Goal: Task Accomplishment & Management: Complete application form

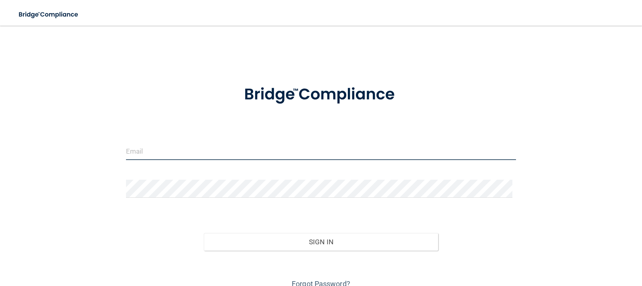
click at [198, 151] on input "email" at bounding box center [321, 151] width 390 height 18
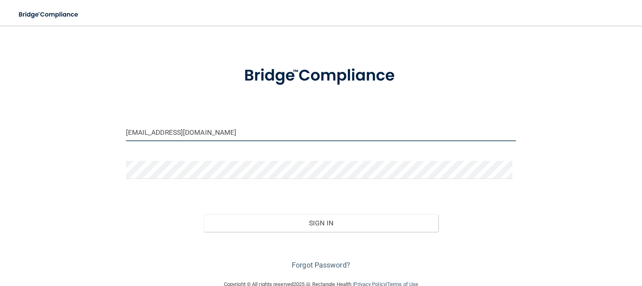
scroll to position [37, 0]
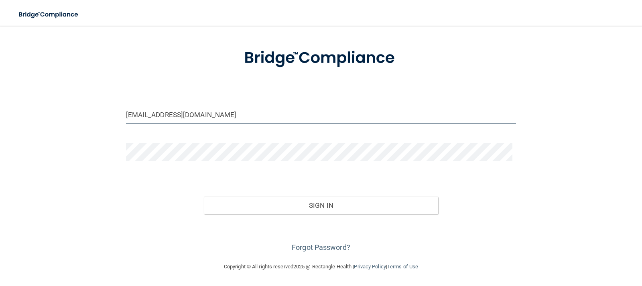
type input "[EMAIL_ADDRESS][DOMAIN_NAME]"
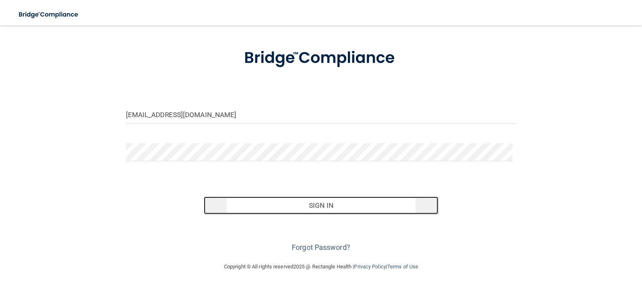
click at [300, 212] on button "Sign In" at bounding box center [321, 206] width 234 height 18
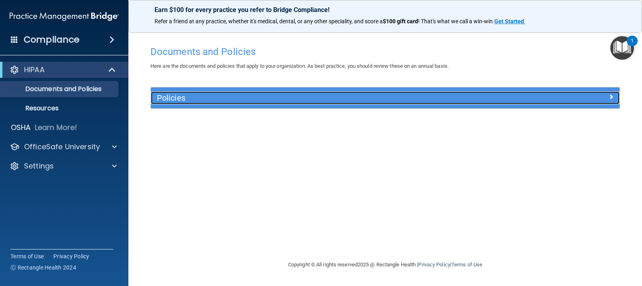
click at [607, 97] on div at bounding box center [560, 96] width 117 height 10
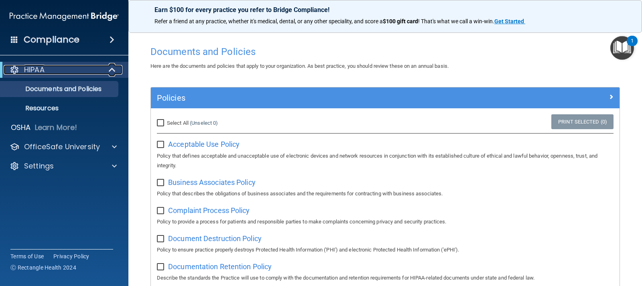
click at [97, 67] on div "HIPAA" at bounding box center [53, 70] width 99 height 10
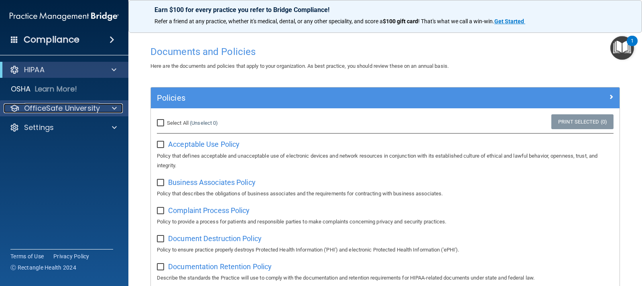
click at [110, 109] on div at bounding box center [113, 109] width 20 height 10
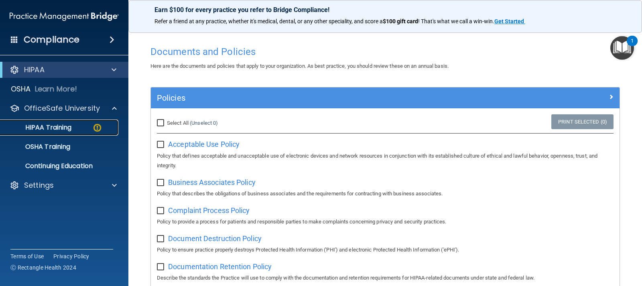
click at [48, 128] on p "HIPAA Training" at bounding box center [38, 128] width 66 height 8
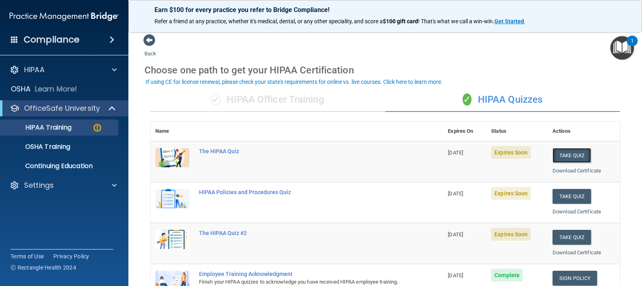
click at [554, 157] on button "Take Quiz" at bounding box center [571, 155] width 39 height 15
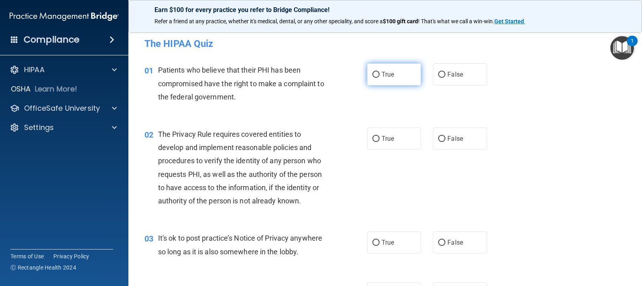
click at [383, 77] on span "True" at bounding box center [388, 75] width 12 height 8
click at [380, 77] on input "True" at bounding box center [375, 75] width 7 height 6
radio input "true"
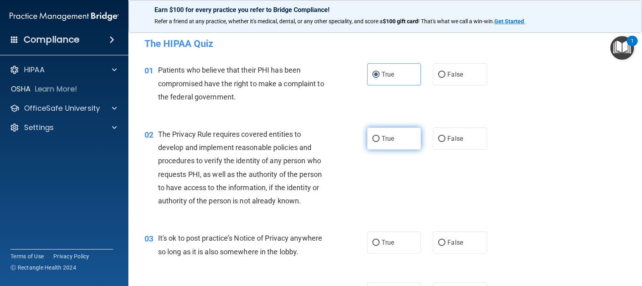
click at [386, 135] on span "True" at bounding box center [388, 139] width 12 height 8
click at [380, 136] on input "True" at bounding box center [375, 139] width 7 height 6
radio input "true"
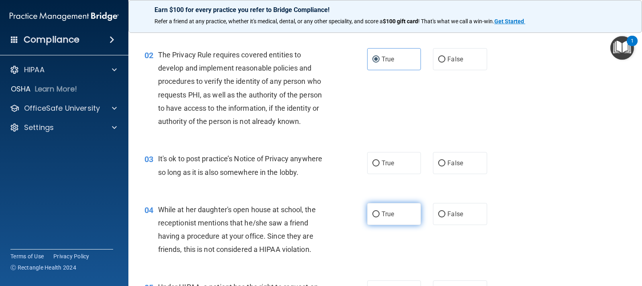
scroll to position [80, 0]
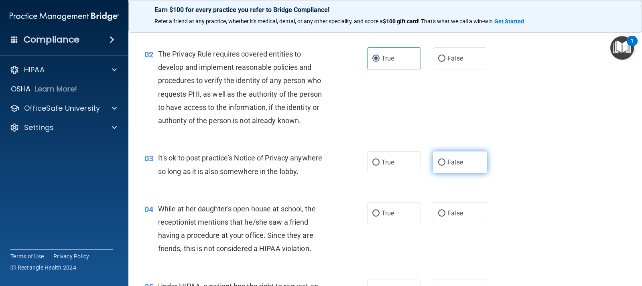
click at [472, 170] on label "False" at bounding box center [460, 162] width 54 height 22
click at [445, 166] on input "False" at bounding box center [441, 163] width 7 height 6
radio input "true"
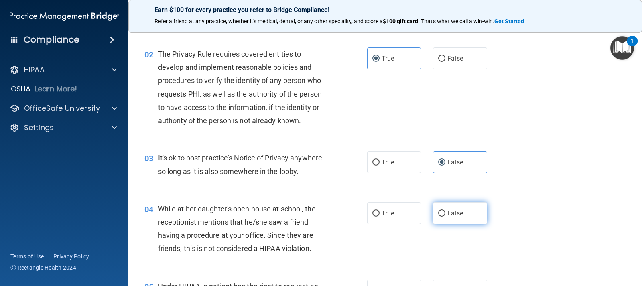
click at [470, 216] on label "False" at bounding box center [460, 213] width 54 height 22
click at [445, 216] on input "False" at bounding box center [441, 214] width 7 height 6
radio input "true"
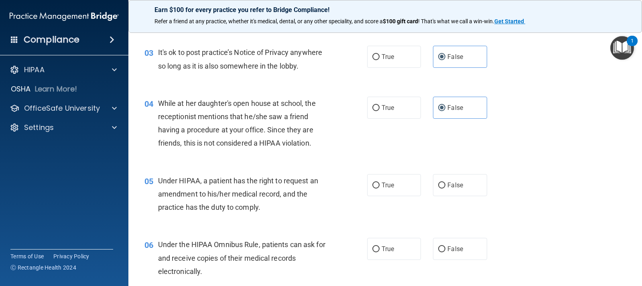
scroll to position [201, 0]
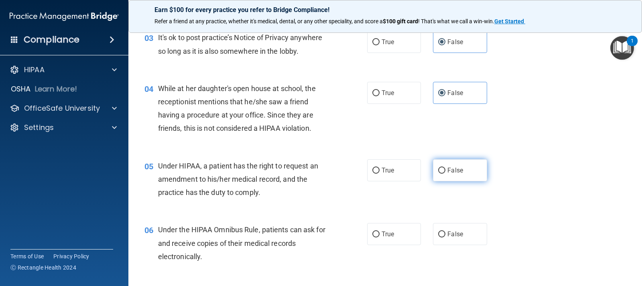
click at [444, 177] on label "False" at bounding box center [460, 170] width 54 height 22
click at [444, 174] on input "False" at bounding box center [441, 171] width 7 height 6
radio input "true"
click at [391, 234] on span "True" at bounding box center [388, 234] width 12 height 8
click at [380, 234] on input "True" at bounding box center [375, 234] width 7 height 6
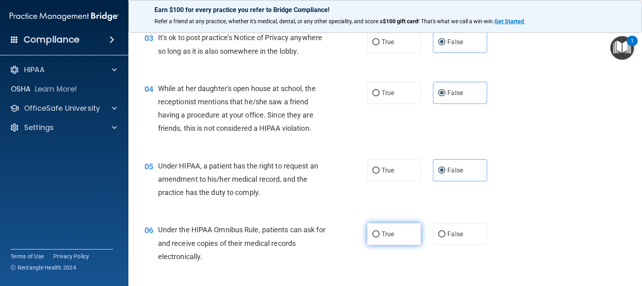
radio input "true"
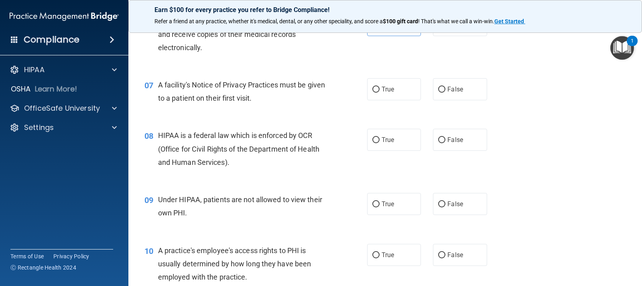
scroll to position [361, 0]
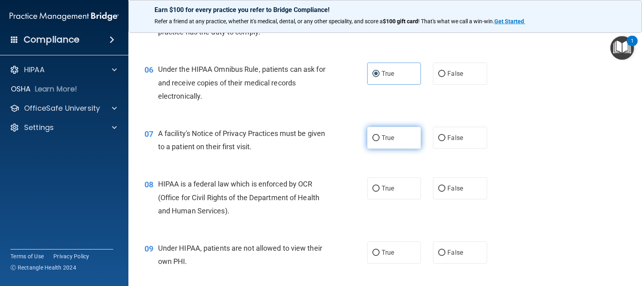
click at [392, 144] on label "True" at bounding box center [394, 138] width 54 height 22
click at [380, 141] on input "True" at bounding box center [375, 138] width 7 height 6
radio input "true"
click at [389, 183] on label "True" at bounding box center [394, 188] width 54 height 22
click at [380, 186] on input "True" at bounding box center [375, 189] width 7 height 6
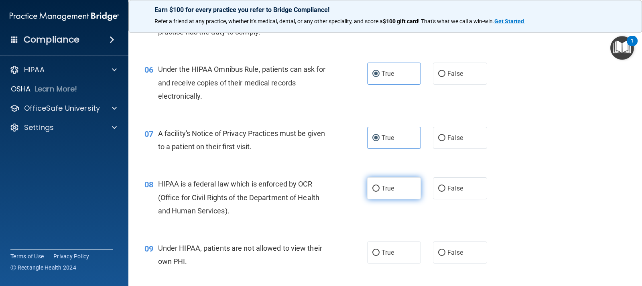
radio input "true"
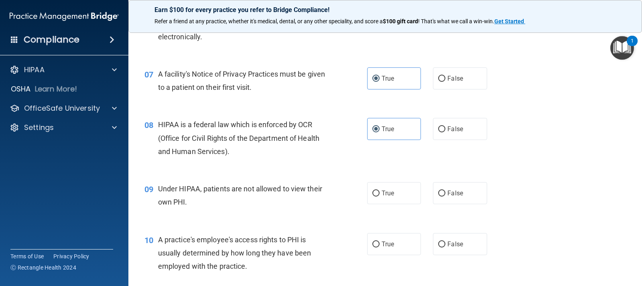
scroll to position [441, 0]
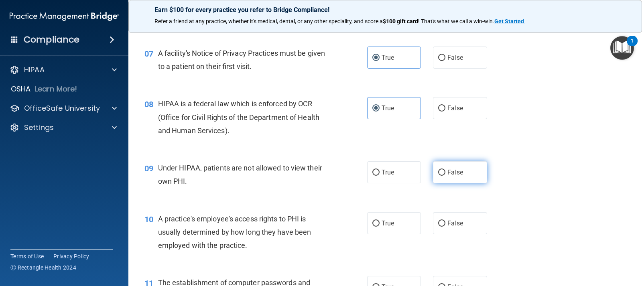
click at [457, 175] on span "False" at bounding box center [455, 172] width 16 height 8
click at [445, 175] on input "False" at bounding box center [441, 173] width 7 height 6
radio input "true"
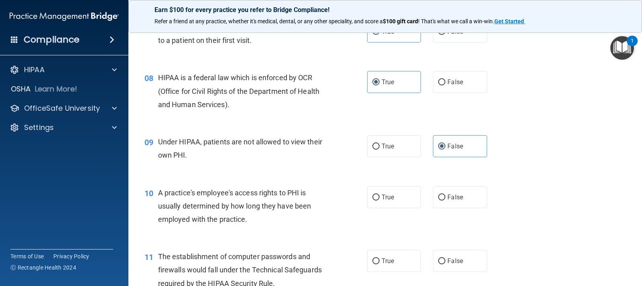
scroll to position [481, 0]
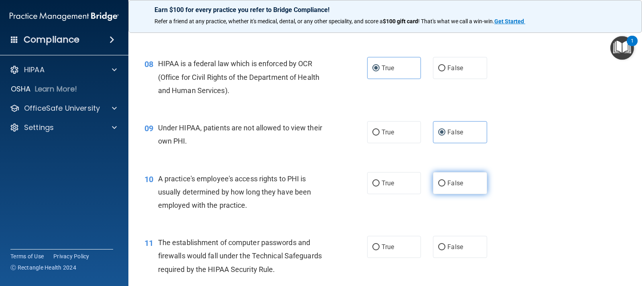
click at [453, 190] on label "False" at bounding box center [460, 183] width 54 height 22
click at [445, 187] on input "False" at bounding box center [441, 184] width 7 height 6
radio input "true"
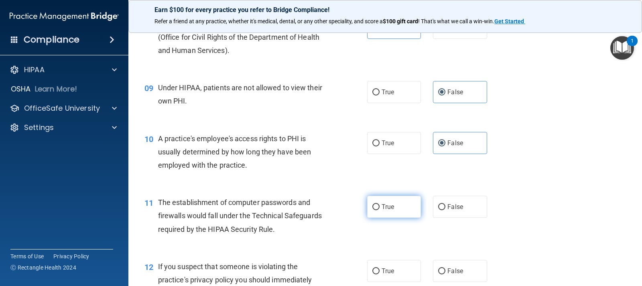
click at [388, 202] on label "True" at bounding box center [394, 207] width 54 height 22
click at [380, 204] on input "True" at bounding box center [375, 207] width 7 height 6
radio input "true"
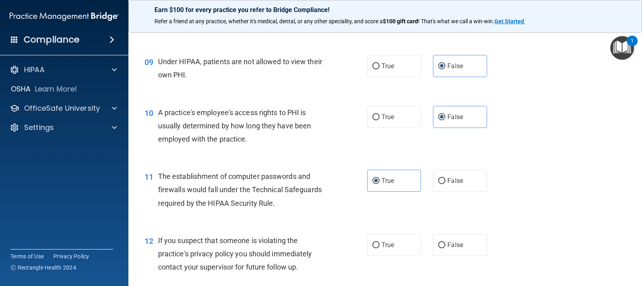
scroll to position [562, 0]
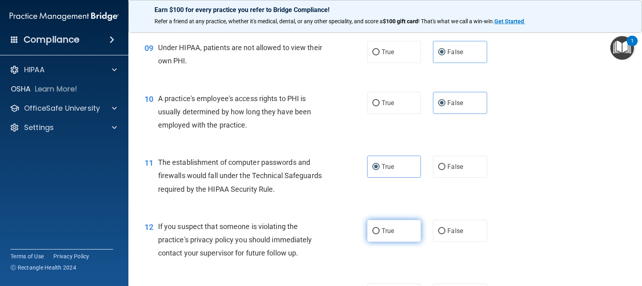
click at [394, 229] on label "True" at bounding box center [394, 231] width 54 height 22
click at [380, 229] on input "True" at bounding box center [375, 231] width 7 height 6
radio input "true"
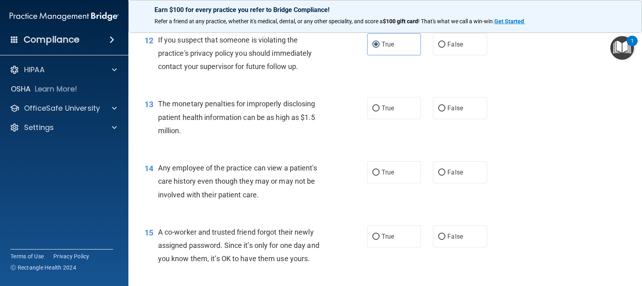
scroll to position [762, 0]
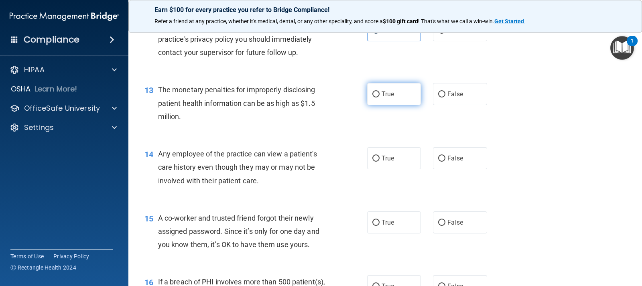
click at [390, 85] on label "True" at bounding box center [394, 94] width 54 height 22
click at [380, 91] on input "True" at bounding box center [375, 94] width 7 height 6
radio input "true"
click at [457, 152] on label "False" at bounding box center [460, 158] width 54 height 22
click at [445, 156] on input "False" at bounding box center [441, 159] width 7 height 6
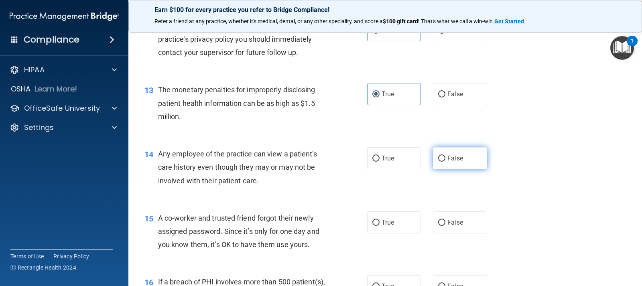
radio input "true"
click at [461, 231] on label "False" at bounding box center [460, 222] width 54 height 22
click at [445, 226] on input "False" at bounding box center [441, 223] width 7 height 6
radio input "true"
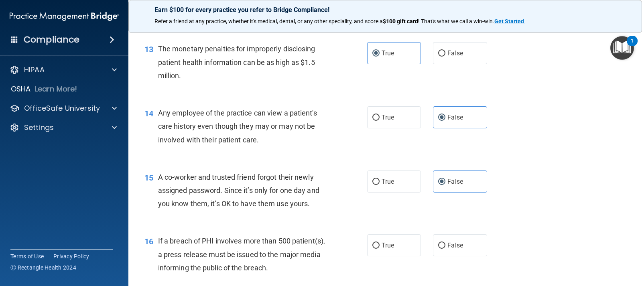
scroll to position [842, 0]
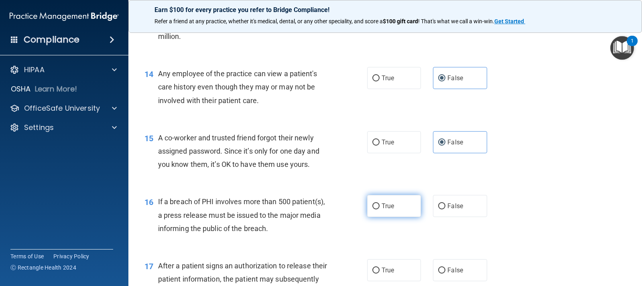
click at [386, 197] on label "True" at bounding box center [394, 206] width 54 height 22
click at [380, 203] on input "True" at bounding box center [375, 206] width 7 height 6
radio input "true"
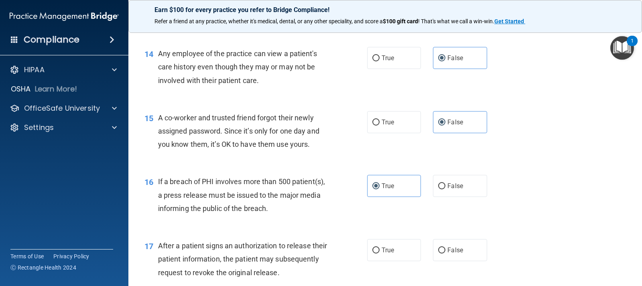
scroll to position [883, 0]
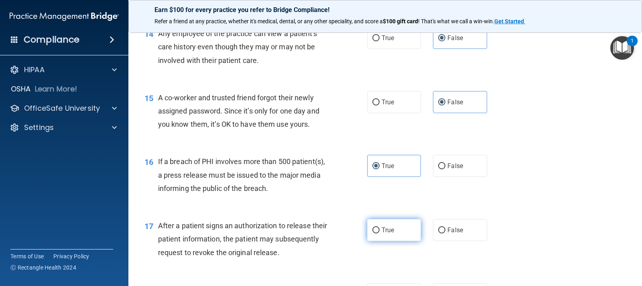
click at [393, 230] on label "True" at bounding box center [394, 230] width 54 height 22
click at [380, 230] on input "True" at bounding box center [375, 230] width 7 height 6
radio input "true"
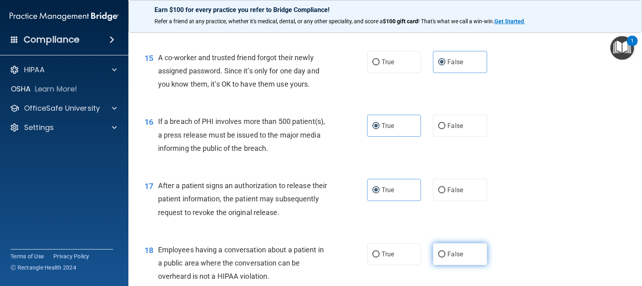
click at [454, 248] on label "False" at bounding box center [460, 254] width 54 height 22
click at [445, 252] on input "False" at bounding box center [441, 255] width 7 height 6
radio input "true"
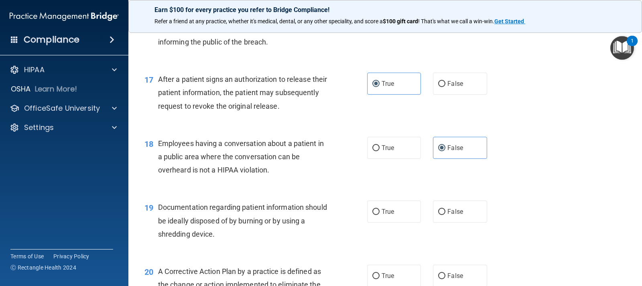
scroll to position [1043, 0]
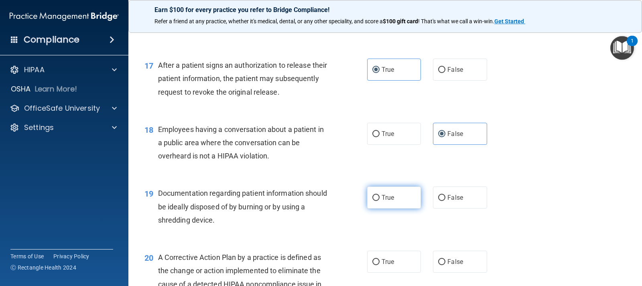
click at [387, 197] on span "True" at bounding box center [388, 198] width 12 height 8
click at [380, 197] on input "True" at bounding box center [375, 198] width 7 height 6
radio input "true"
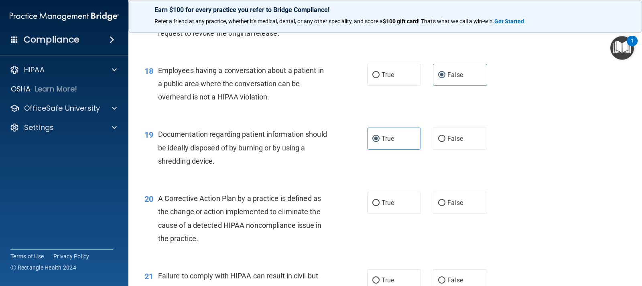
scroll to position [1123, 0]
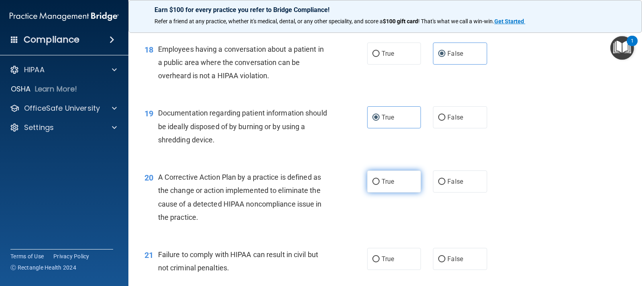
drag, startPoint x: 385, startPoint y: 174, endPoint x: 390, endPoint y: 171, distance: 5.7
click at [385, 173] on label "True" at bounding box center [394, 181] width 54 height 22
click at [380, 179] on input "True" at bounding box center [375, 182] width 7 height 6
radio input "true"
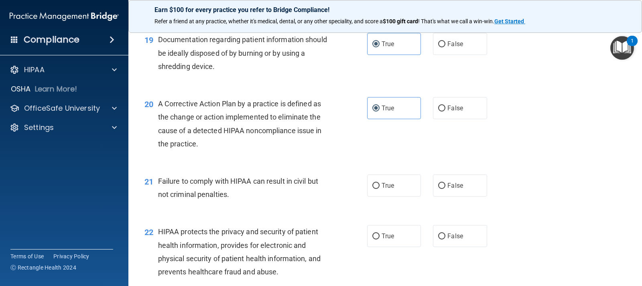
scroll to position [1204, 0]
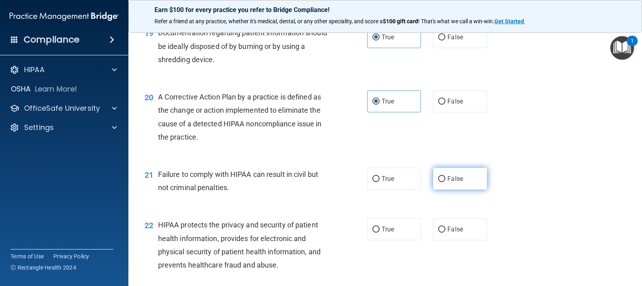
click at [440, 176] on input "False" at bounding box center [441, 179] width 7 height 6
radio input "true"
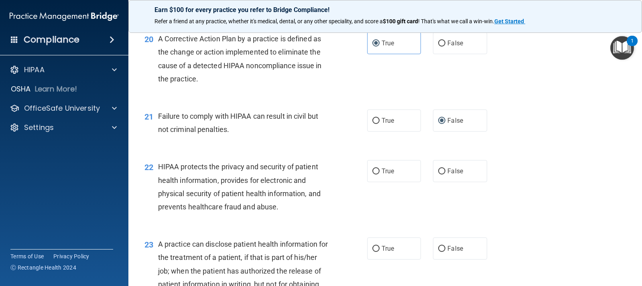
scroll to position [1284, 0]
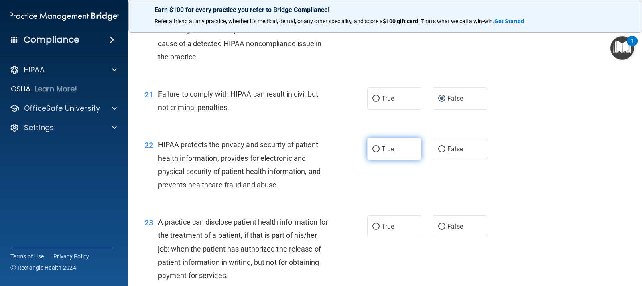
click at [384, 152] on span "True" at bounding box center [388, 149] width 12 height 8
click at [380, 152] on input "True" at bounding box center [375, 149] width 7 height 6
radio input "true"
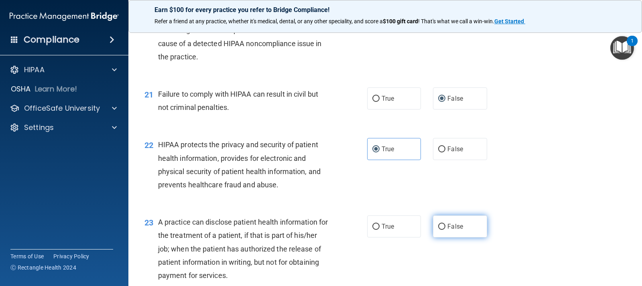
click at [450, 217] on label "False" at bounding box center [460, 226] width 54 height 22
click at [445, 224] on input "False" at bounding box center [441, 227] width 7 height 6
radio input "true"
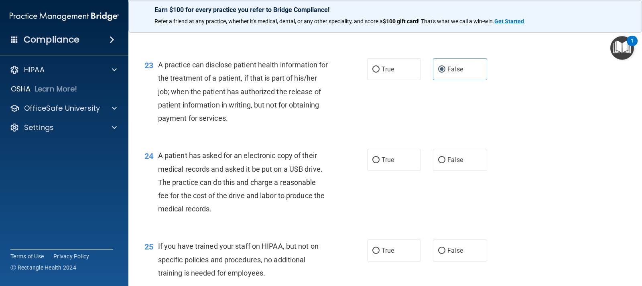
scroll to position [1444, 0]
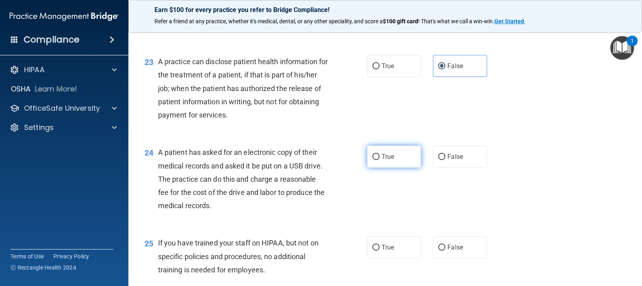
click at [401, 149] on label "True" at bounding box center [394, 157] width 54 height 22
click at [380, 154] on input "True" at bounding box center [375, 157] width 7 height 6
radio input "true"
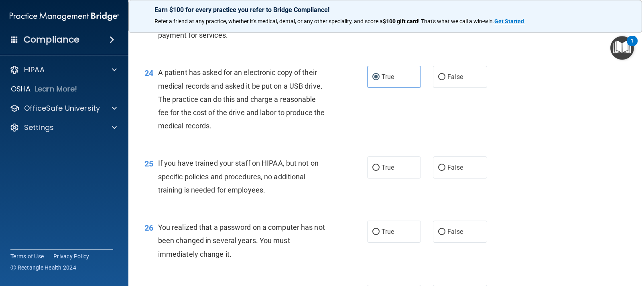
scroll to position [1524, 0]
click at [468, 172] on label "False" at bounding box center [460, 167] width 54 height 22
click at [445, 170] on input "False" at bounding box center [441, 167] width 7 height 6
radio input "true"
click at [392, 239] on label "True" at bounding box center [394, 231] width 54 height 22
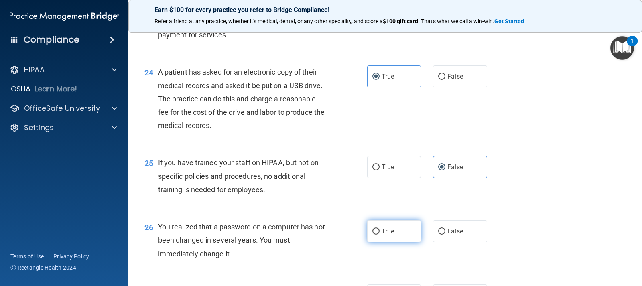
click at [380, 235] on input "True" at bounding box center [375, 232] width 7 height 6
radio input "true"
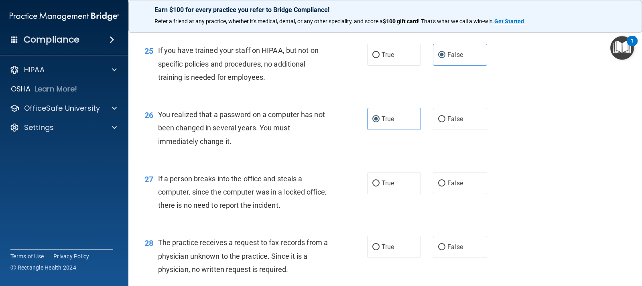
scroll to position [1645, 0]
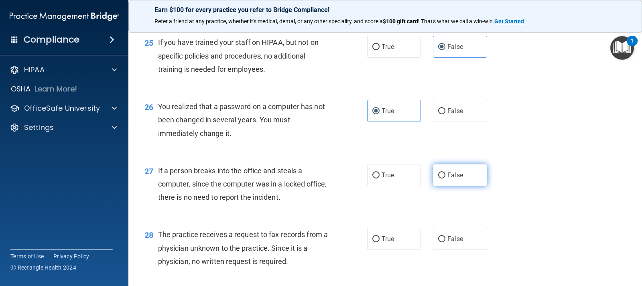
click at [459, 176] on span "False" at bounding box center [455, 175] width 16 height 8
click at [445, 176] on input "False" at bounding box center [441, 176] width 7 height 6
radio input "true"
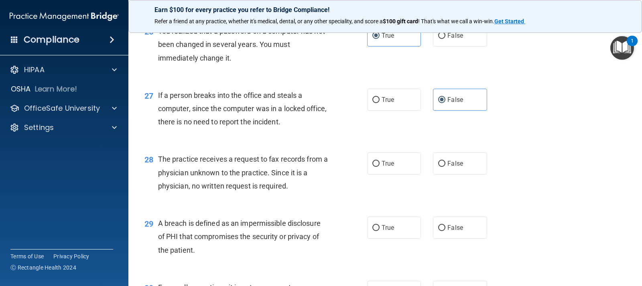
scroll to position [1725, 0]
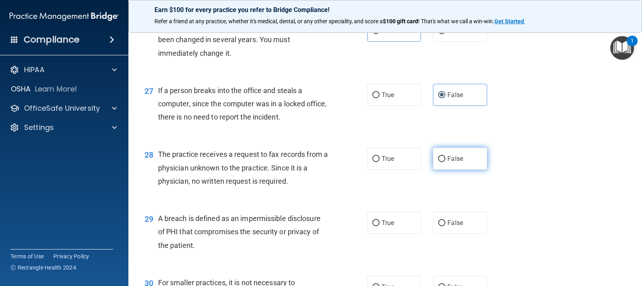
click at [434, 161] on label "False" at bounding box center [460, 159] width 54 height 22
click at [438, 161] on input "False" at bounding box center [441, 159] width 7 height 6
radio input "true"
click at [385, 230] on label "True" at bounding box center [394, 223] width 54 height 22
click at [380, 226] on input "True" at bounding box center [375, 223] width 7 height 6
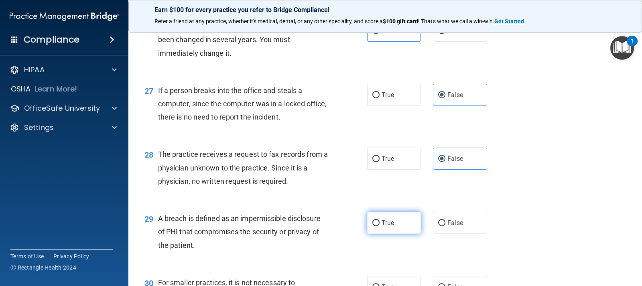
radio input "true"
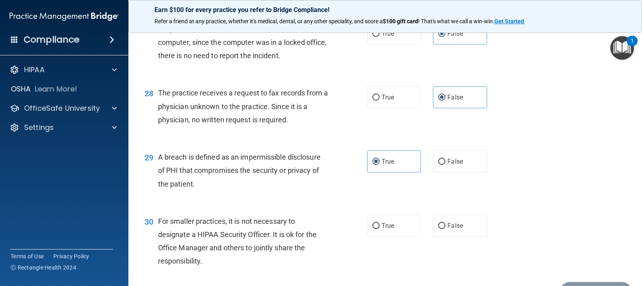
scroll to position [1805, 0]
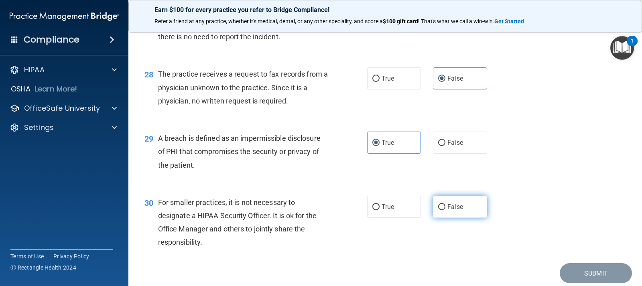
click at [469, 205] on label "False" at bounding box center [460, 207] width 54 height 22
click at [445, 205] on input "False" at bounding box center [441, 207] width 7 height 6
radio input "true"
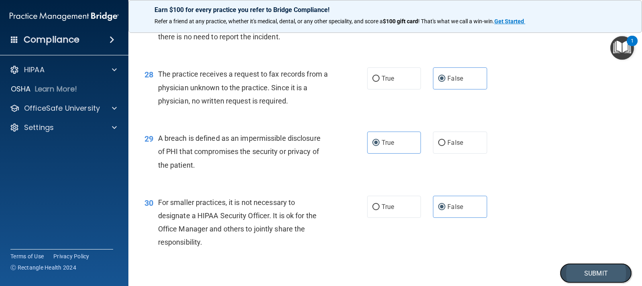
click at [613, 270] on button "Submit" at bounding box center [596, 273] width 72 height 20
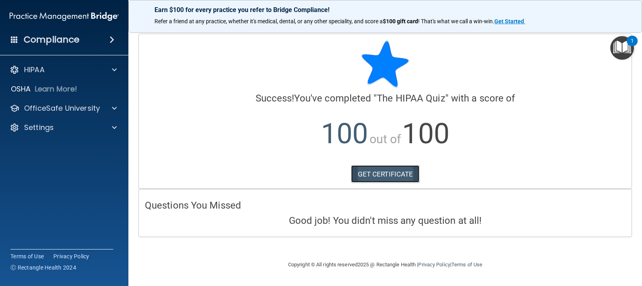
click at [392, 168] on link "GET CERTIFICATE" at bounding box center [385, 174] width 69 height 18
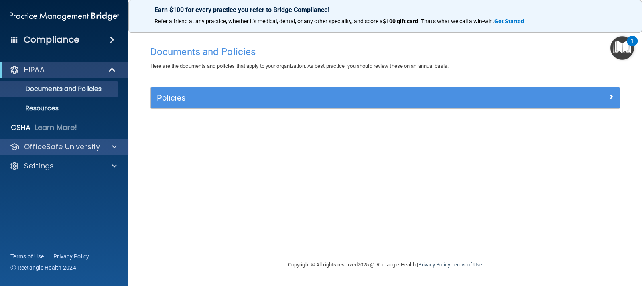
click at [118, 140] on div "OfficeSafe University" at bounding box center [64, 147] width 129 height 16
click at [113, 143] on span at bounding box center [114, 147] width 5 height 10
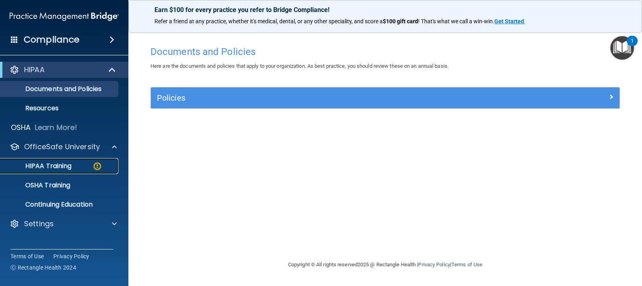
click at [39, 169] on p "HIPAA Training" at bounding box center [38, 166] width 66 height 8
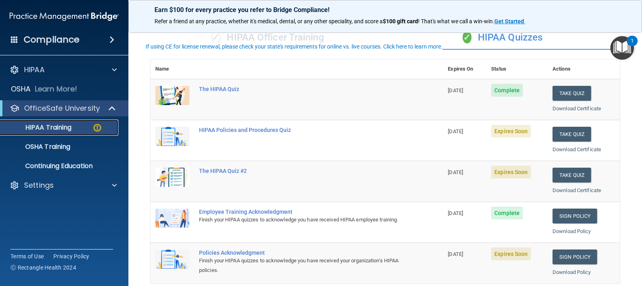
scroll to position [80, 0]
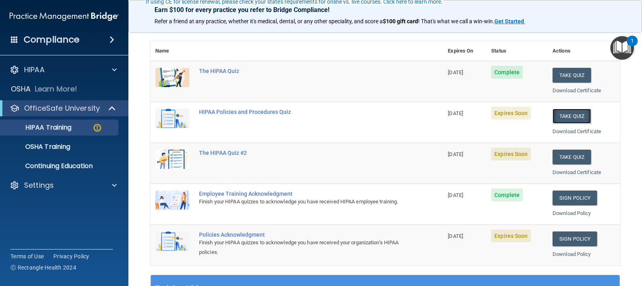
click at [572, 115] on button "Take Quiz" at bounding box center [571, 116] width 39 height 15
click at [574, 116] on button "Take Quiz" at bounding box center [571, 116] width 39 height 15
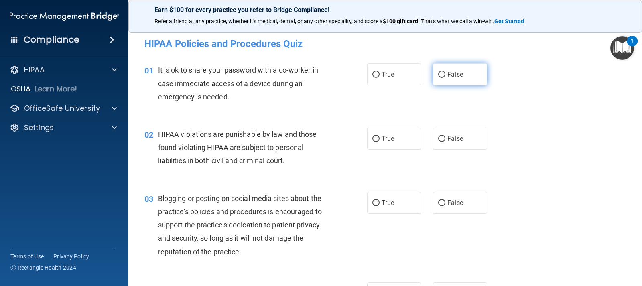
click at [453, 71] on span "False" at bounding box center [455, 75] width 16 height 8
click at [445, 72] on input "False" at bounding box center [441, 75] width 7 height 6
radio input "true"
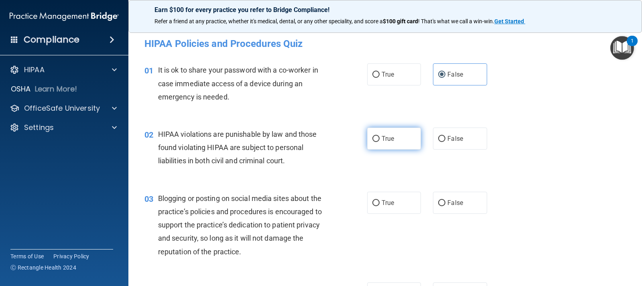
click at [382, 145] on label "True" at bounding box center [394, 139] width 54 height 22
click at [380, 142] on input "True" at bounding box center [375, 139] width 7 height 6
radio input "true"
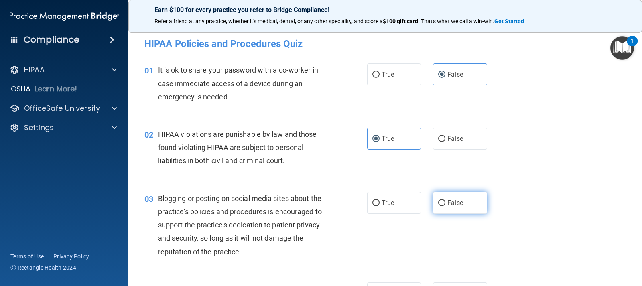
click at [454, 209] on label "False" at bounding box center [460, 203] width 54 height 22
click at [445, 206] on input "False" at bounding box center [441, 203] width 7 height 6
radio input "true"
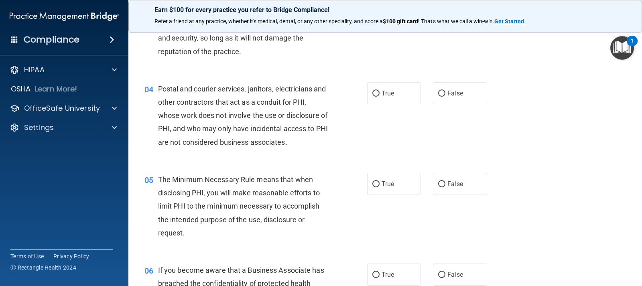
scroll to position [201, 0]
click at [385, 93] on span "True" at bounding box center [388, 93] width 12 height 8
click at [380, 93] on input "True" at bounding box center [375, 93] width 7 height 6
radio input "true"
click at [376, 186] on input "True" at bounding box center [375, 184] width 7 height 6
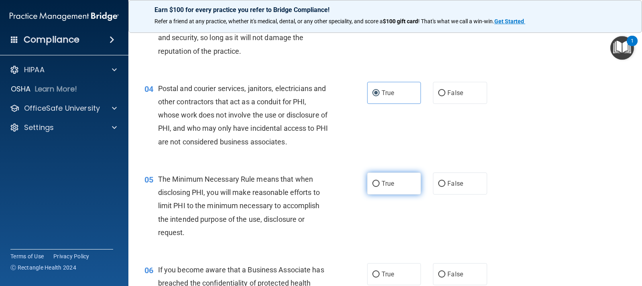
radio input "true"
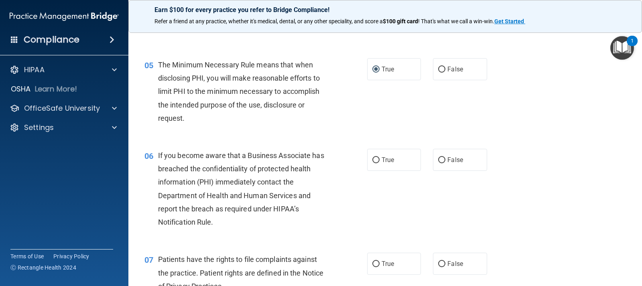
scroll to position [321, 0]
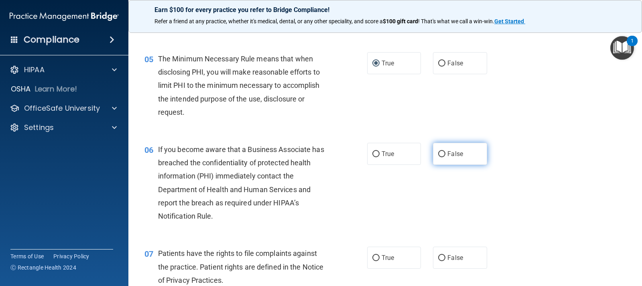
click at [455, 156] on span "False" at bounding box center [455, 154] width 16 height 8
click at [445, 156] on input "False" at bounding box center [441, 154] width 7 height 6
radio input "true"
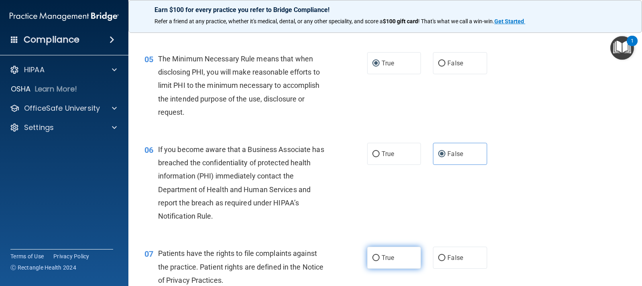
click at [382, 254] on span "True" at bounding box center [388, 258] width 12 height 8
click at [380, 255] on input "True" at bounding box center [375, 258] width 7 height 6
radio input "true"
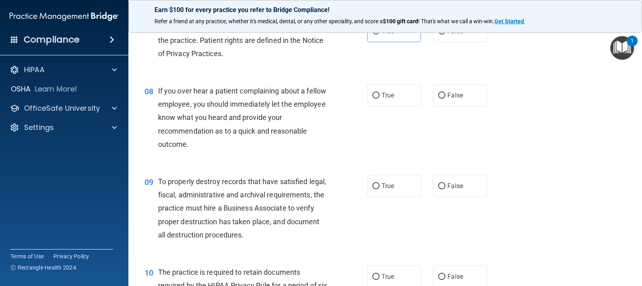
scroll to position [562, 0]
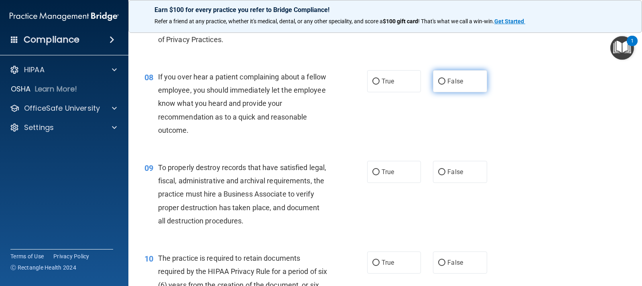
click at [447, 82] on span "False" at bounding box center [455, 81] width 16 height 8
click at [445, 82] on input "False" at bounding box center [441, 82] width 7 height 6
radio input "true"
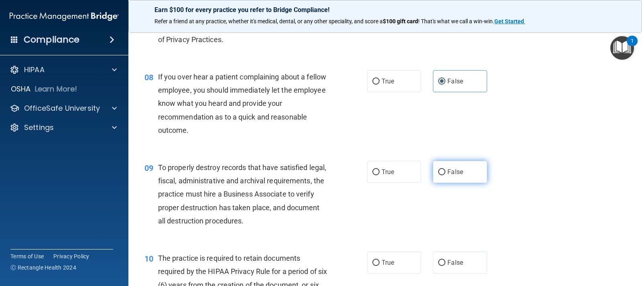
click at [447, 174] on span "False" at bounding box center [455, 172] width 16 height 8
click at [445, 174] on input "False" at bounding box center [441, 172] width 7 height 6
radio input "true"
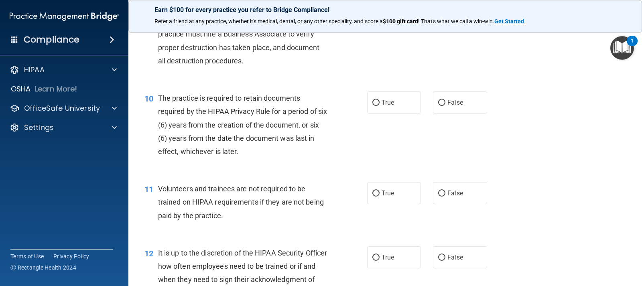
scroll to position [722, 0]
click at [384, 104] on span "True" at bounding box center [388, 102] width 12 height 8
click at [380, 104] on input "True" at bounding box center [375, 102] width 7 height 6
radio input "true"
click at [474, 190] on label "False" at bounding box center [460, 193] width 54 height 22
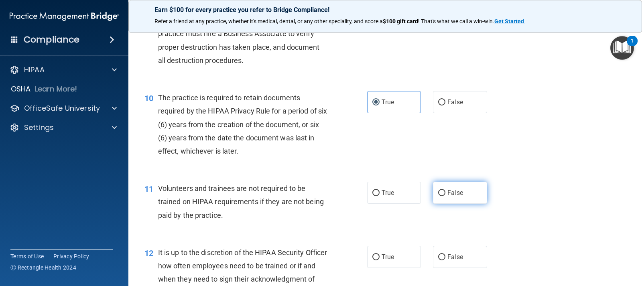
click at [445, 190] on input "False" at bounding box center [441, 193] width 7 height 6
radio input "true"
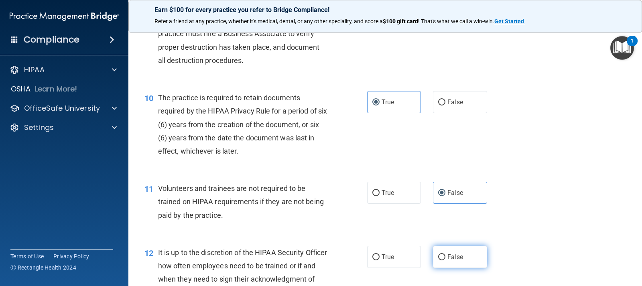
click at [466, 256] on label "False" at bounding box center [460, 257] width 54 height 22
click at [445, 256] on input "False" at bounding box center [441, 257] width 7 height 6
radio input "true"
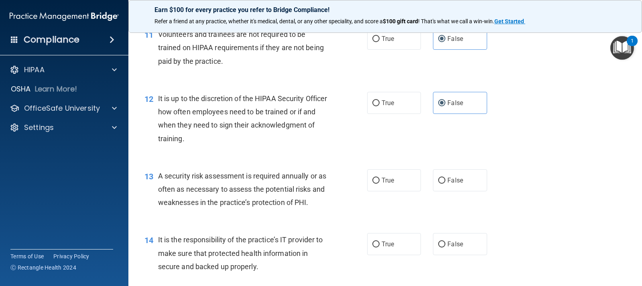
scroll to position [883, 0]
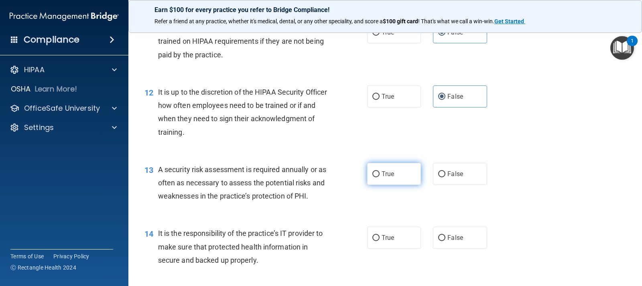
click at [382, 175] on span "True" at bounding box center [388, 174] width 12 height 8
click at [380, 175] on input "True" at bounding box center [375, 174] width 7 height 6
radio input "true"
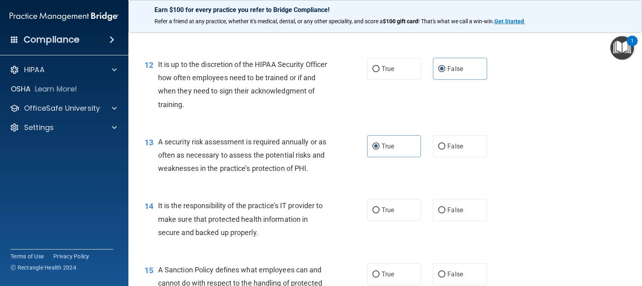
scroll to position [963, 0]
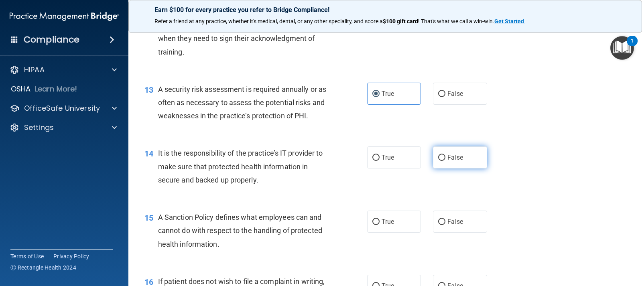
click at [463, 164] on label "False" at bounding box center [460, 157] width 54 height 22
click at [445, 161] on input "False" at bounding box center [441, 158] width 7 height 6
radio input "true"
click at [461, 227] on label "False" at bounding box center [460, 222] width 54 height 22
click at [445, 225] on input "False" at bounding box center [441, 222] width 7 height 6
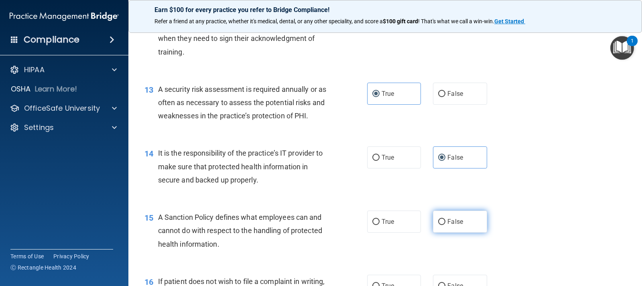
radio input "true"
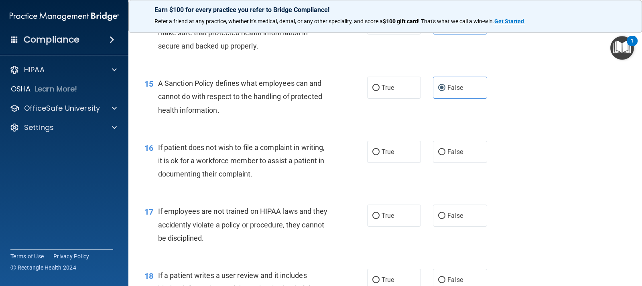
scroll to position [1123, 0]
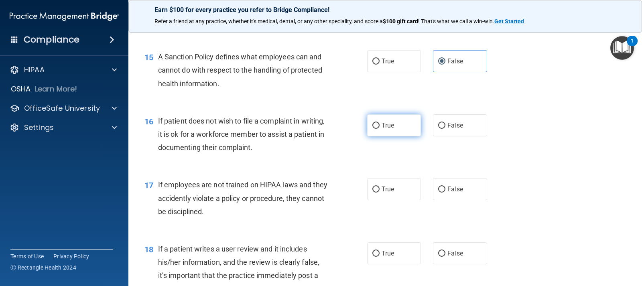
click at [390, 122] on span "True" at bounding box center [388, 126] width 12 height 8
click at [380, 123] on input "True" at bounding box center [375, 126] width 7 height 6
radio input "true"
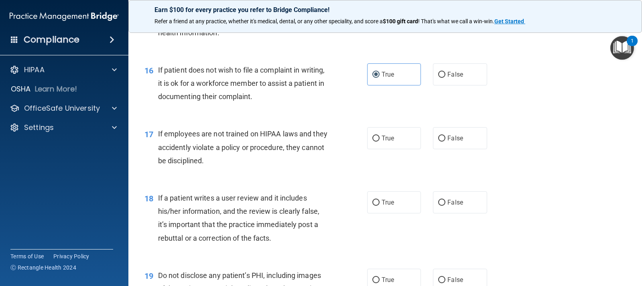
scroll to position [1204, 0]
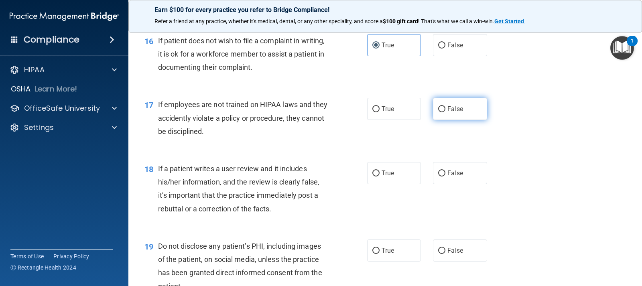
click at [454, 112] on span "False" at bounding box center [455, 109] width 16 height 8
click at [445, 112] on input "False" at bounding box center [441, 109] width 7 height 6
radio input "true"
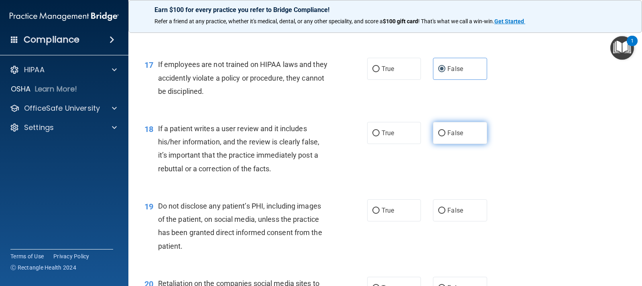
click at [446, 139] on label "False" at bounding box center [460, 133] width 54 height 22
click at [445, 136] on input "False" at bounding box center [441, 133] width 7 height 6
radio input "true"
click at [392, 214] on label "True" at bounding box center [394, 210] width 54 height 22
click at [380, 214] on input "True" at bounding box center [375, 211] width 7 height 6
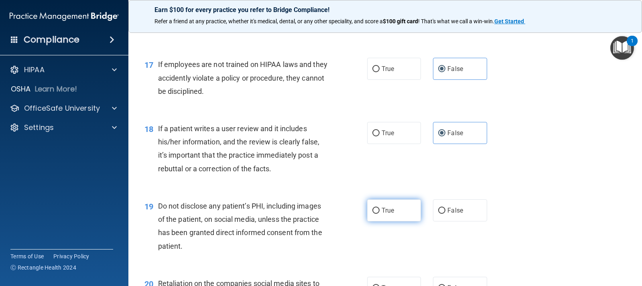
radio input "true"
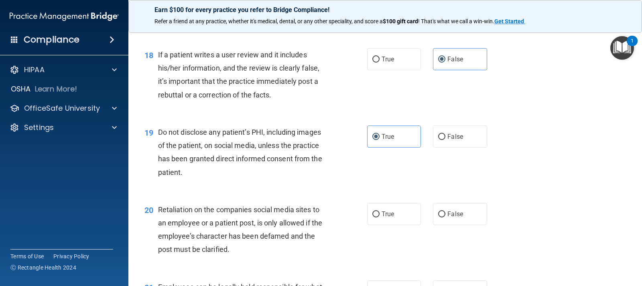
scroll to position [1324, 0]
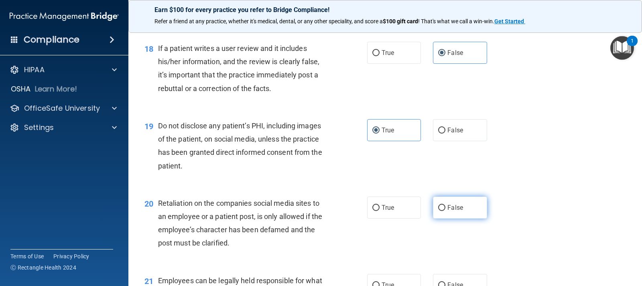
click at [447, 209] on span "False" at bounding box center [455, 208] width 16 height 8
click at [445, 209] on input "False" at bounding box center [441, 208] width 7 height 6
radio input "true"
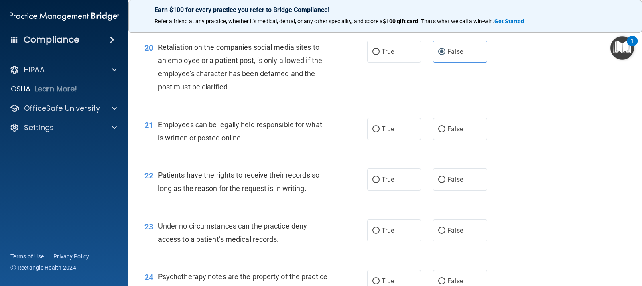
scroll to position [1484, 0]
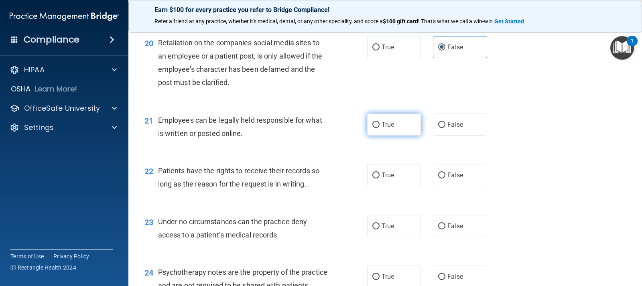
click at [374, 130] on label "True" at bounding box center [394, 125] width 54 height 22
click at [374, 128] on input "True" at bounding box center [375, 125] width 7 height 6
radio input "true"
click at [454, 177] on span "False" at bounding box center [455, 175] width 16 height 8
click at [445, 177] on input "False" at bounding box center [441, 176] width 7 height 6
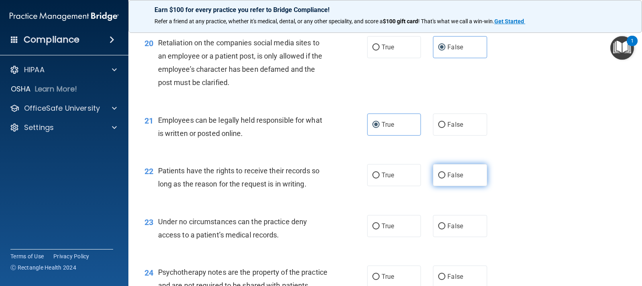
radio input "true"
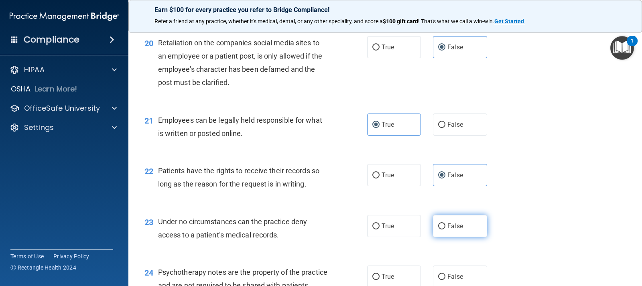
click at [453, 221] on label "False" at bounding box center [460, 226] width 54 height 22
click at [445, 223] on input "False" at bounding box center [441, 226] width 7 height 6
radio input "true"
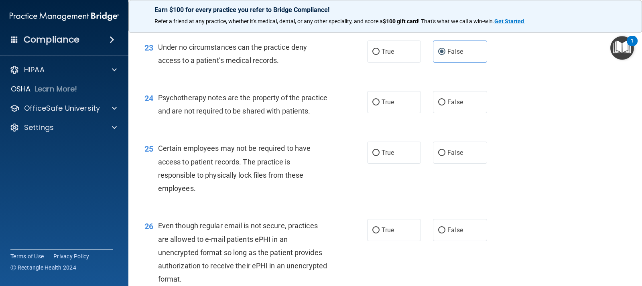
scroll to position [1645, 0]
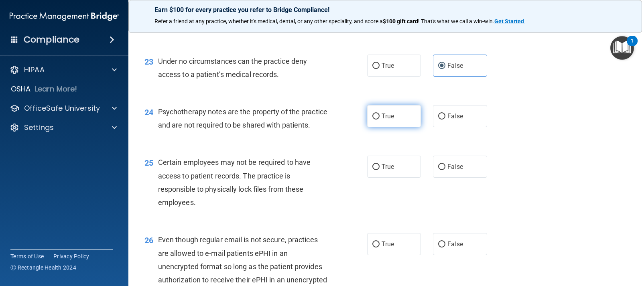
click at [372, 124] on label "True" at bounding box center [394, 116] width 54 height 22
click at [372, 120] on input "True" at bounding box center [375, 117] width 7 height 6
radio input "true"
drag, startPoint x: 373, startPoint y: 178, endPoint x: 401, endPoint y: 232, distance: 60.8
click at [374, 170] on input "True" at bounding box center [375, 167] width 7 height 6
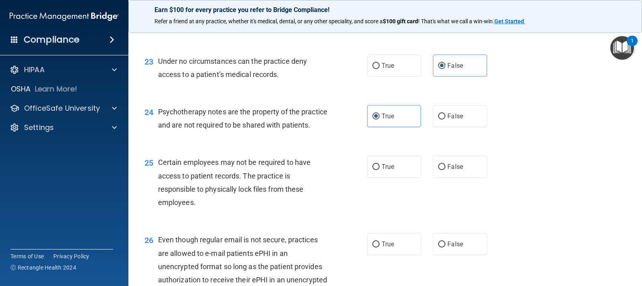
radio input "true"
click at [410, 255] on label "True" at bounding box center [394, 244] width 54 height 22
click at [380, 248] on input "True" at bounding box center [375, 245] width 7 height 6
radio input "true"
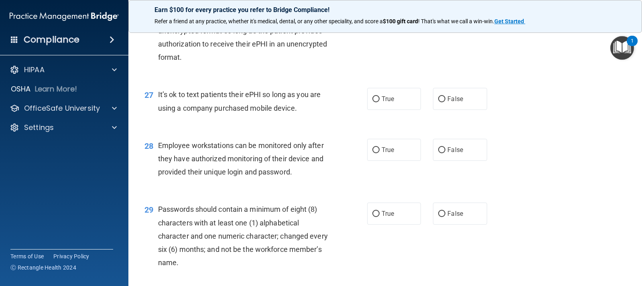
scroll to position [1885, 0]
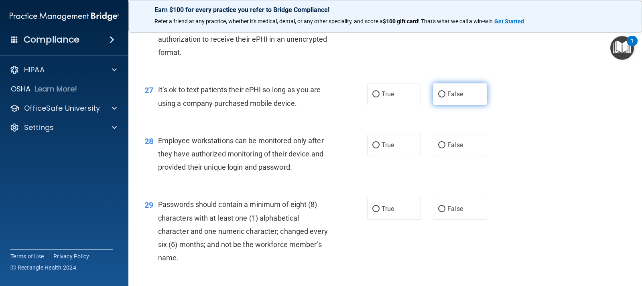
click at [449, 105] on label "False" at bounding box center [460, 94] width 54 height 22
click at [445, 97] on input "False" at bounding box center [441, 94] width 7 height 6
radio input "true"
click at [458, 149] on span "False" at bounding box center [455, 145] width 16 height 8
click at [445, 148] on input "False" at bounding box center [441, 145] width 7 height 6
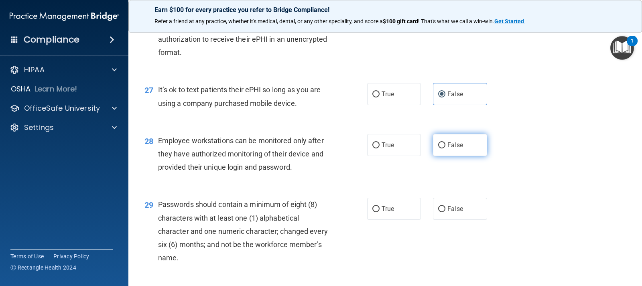
radio input "true"
click at [392, 220] on label "True" at bounding box center [394, 209] width 54 height 22
click at [380, 212] on input "True" at bounding box center [375, 209] width 7 height 6
radio input "true"
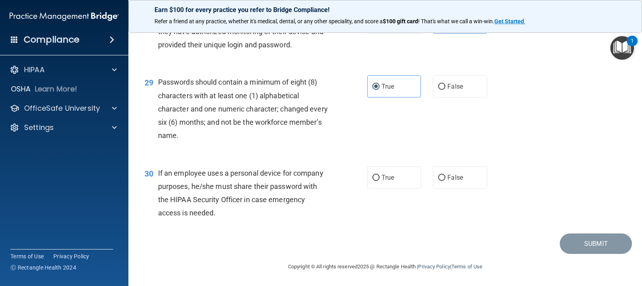
scroll to position [2021, 0]
click at [455, 182] on label "False" at bounding box center [460, 177] width 54 height 22
click at [445, 181] on input "False" at bounding box center [441, 178] width 7 height 6
radio input "true"
click at [583, 244] on button "Submit" at bounding box center [596, 243] width 72 height 20
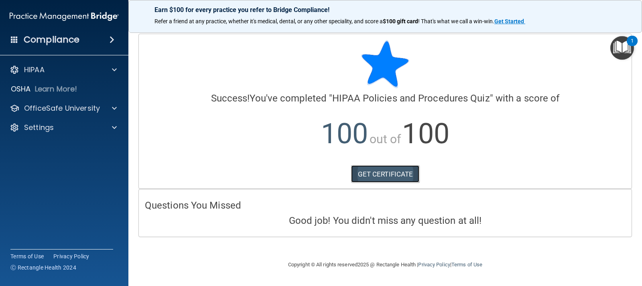
click at [381, 176] on link "GET CERTIFICATE" at bounding box center [385, 174] width 69 height 18
click at [59, 108] on p "OfficeSafe University" at bounding box center [62, 109] width 76 height 10
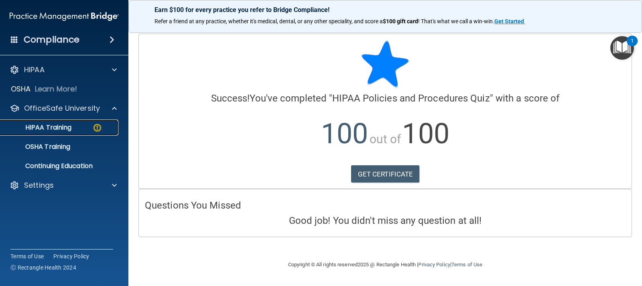
click at [69, 130] on p "HIPAA Training" at bounding box center [38, 128] width 66 height 8
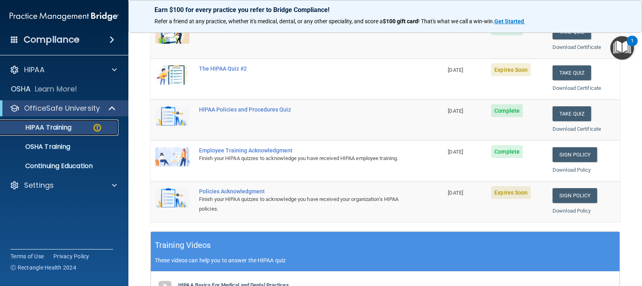
scroll to position [80, 0]
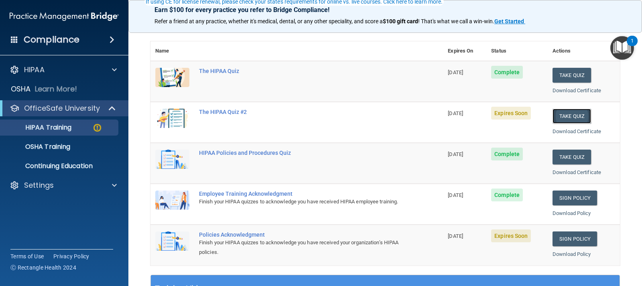
click at [567, 117] on button "Take Quiz" at bounding box center [571, 116] width 39 height 15
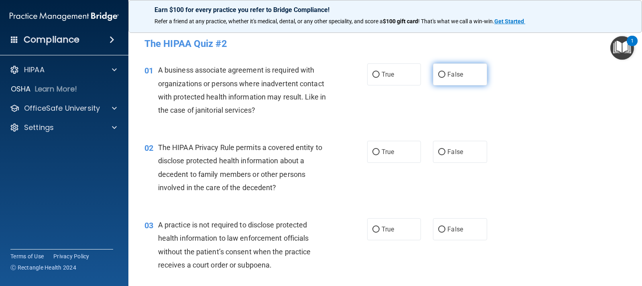
click at [452, 73] on span "False" at bounding box center [455, 75] width 16 height 8
click at [445, 73] on input "False" at bounding box center [441, 75] width 7 height 6
radio input "true"
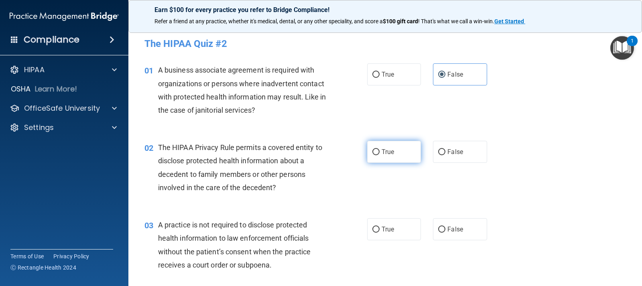
drag, startPoint x: 350, startPoint y: 165, endPoint x: 387, endPoint y: 153, distance: 38.4
click at [358, 162] on div "02 The HIPAA Privacy Rule permits a covered entity to disclose protected health…" at bounding box center [255, 169] width 247 height 57
click at [387, 153] on span "True" at bounding box center [388, 152] width 12 height 8
click at [380, 153] on input "True" at bounding box center [375, 152] width 7 height 6
radio input "true"
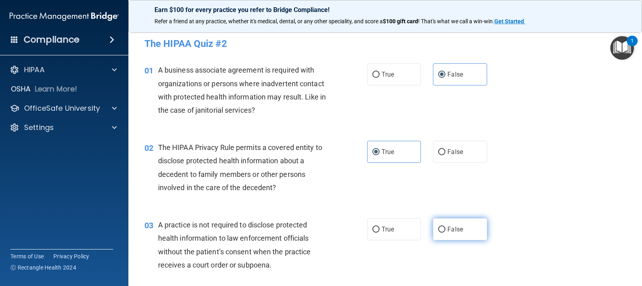
click at [456, 227] on span "False" at bounding box center [455, 229] width 16 height 8
click at [445, 227] on input "False" at bounding box center [441, 230] width 7 height 6
radio input "true"
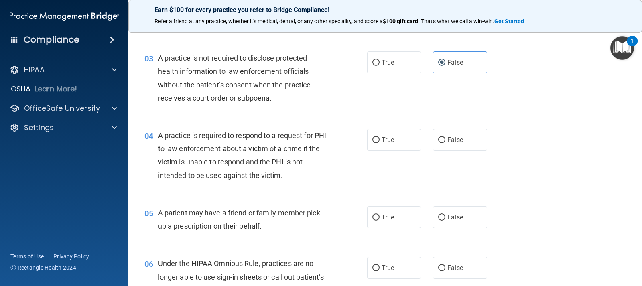
scroll to position [201, 0]
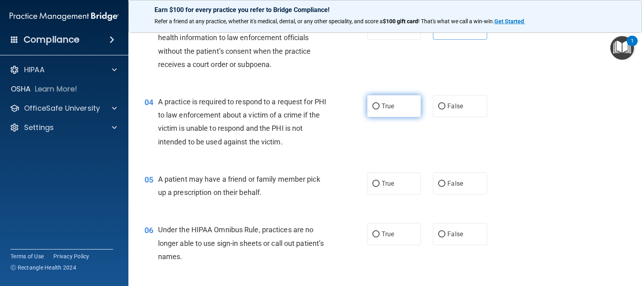
click at [388, 112] on label "True" at bounding box center [394, 106] width 54 height 22
click at [380, 110] on input "True" at bounding box center [375, 107] width 7 height 6
radio input "true"
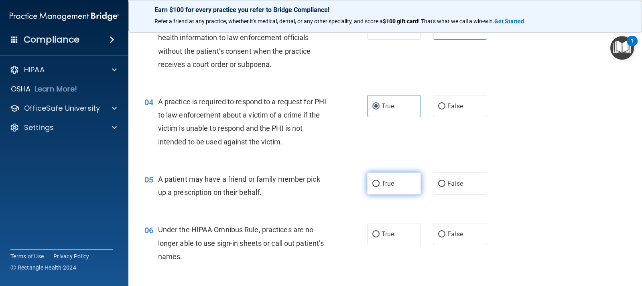
click at [392, 189] on label "True" at bounding box center [394, 184] width 54 height 22
click at [380, 187] on input "True" at bounding box center [375, 184] width 7 height 6
radio input "true"
click at [469, 242] on label "False" at bounding box center [460, 234] width 54 height 22
click at [445, 237] on input "False" at bounding box center [441, 234] width 7 height 6
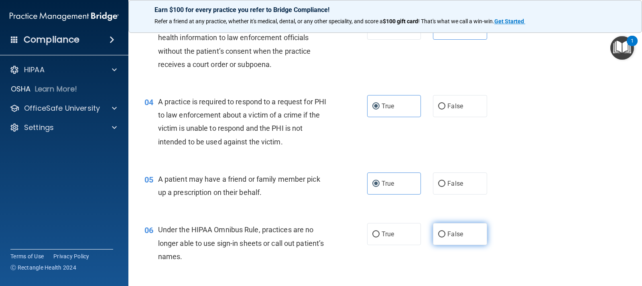
radio input "true"
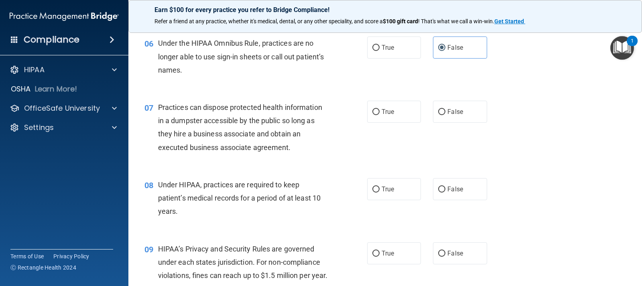
scroll to position [401, 0]
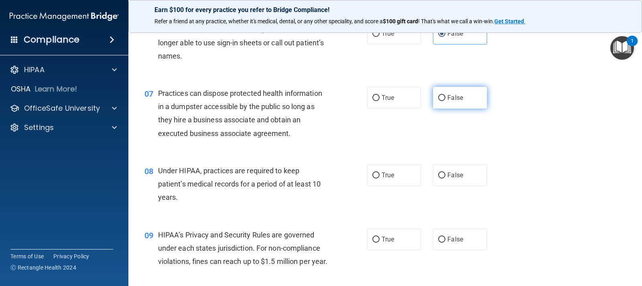
click at [457, 102] on label "False" at bounding box center [460, 98] width 54 height 22
click at [445, 101] on input "False" at bounding box center [441, 98] width 7 height 6
radio input "true"
click at [453, 177] on span "False" at bounding box center [455, 175] width 16 height 8
click at [445, 177] on input "False" at bounding box center [441, 176] width 7 height 6
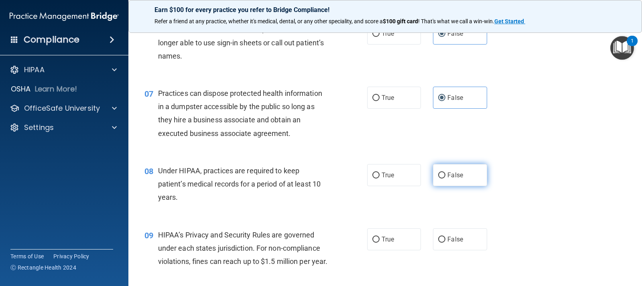
radio input "true"
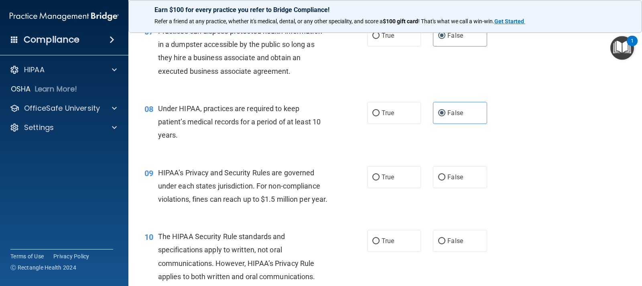
scroll to position [522, 0]
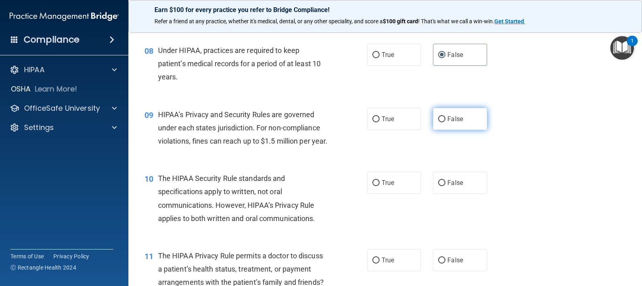
click at [456, 112] on label "False" at bounding box center [460, 119] width 54 height 22
click at [445, 116] on input "False" at bounding box center [441, 119] width 7 height 6
radio input "true"
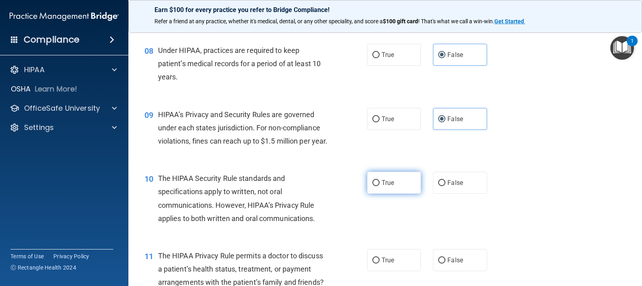
click at [396, 191] on label "True" at bounding box center [394, 183] width 54 height 22
click at [380, 186] on input "True" at bounding box center [375, 183] width 7 height 6
radio input "true"
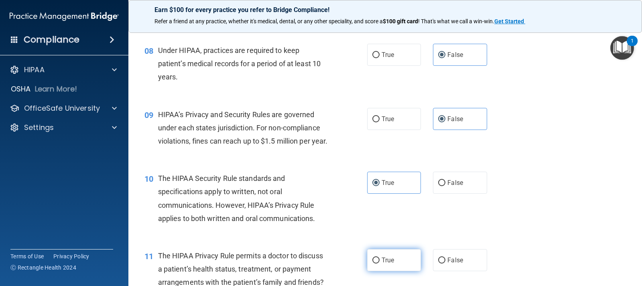
click at [386, 271] on label "True" at bounding box center [394, 260] width 54 height 22
click at [380, 264] on input "True" at bounding box center [375, 261] width 7 height 6
radio input "true"
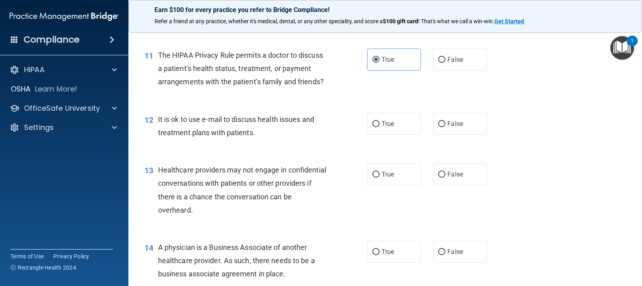
scroll to position [762, 0]
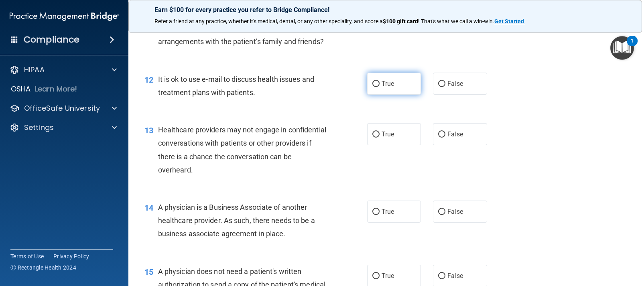
click at [384, 87] on span "True" at bounding box center [388, 84] width 12 height 8
click at [380, 87] on input "True" at bounding box center [375, 84] width 7 height 6
radio input "true"
click at [458, 138] on span "False" at bounding box center [455, 134] width 16 height 8
click at [445, 138] on input "False" at bounding box center [441, 135] width 7 height 6
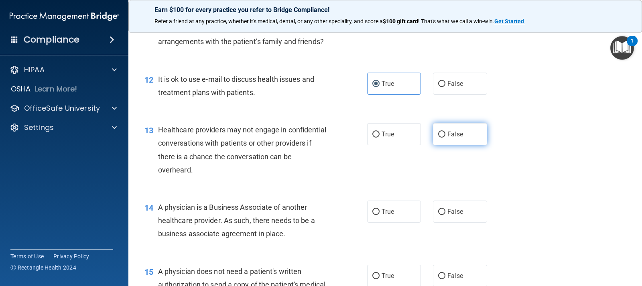
radio input "true"
click at [465, 219] on label "False" at bounding box center [460, 212] width 54 height 22
click at [445, 215] on input "False" at bounding box center [441, 212] width 7 height 6
radio input "true"
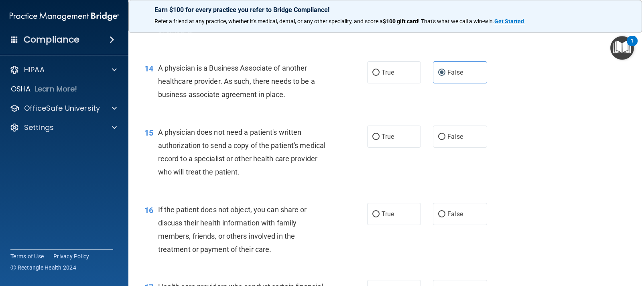
scroll to position [923, 0]
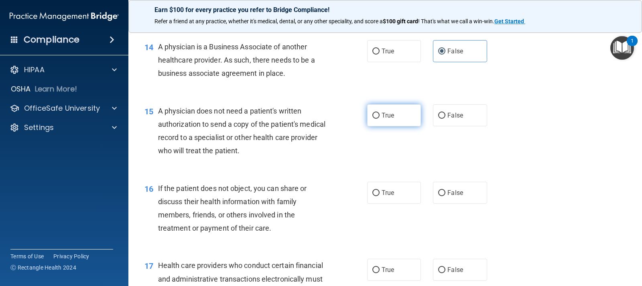
click at [387, 119] on span "True" at bounding box center [388, 116] width 12 height 8
click at [380, 119] on input "True" at bounding box center [375, 116] width 7 height 6
radio input "true"
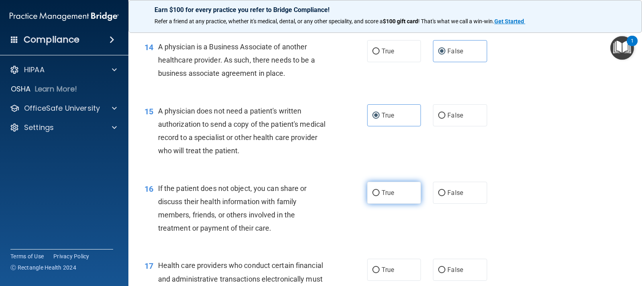
click at [376, 196] on input "True" at bounding box center [375, 193] width 7 height 6
radio input "true"
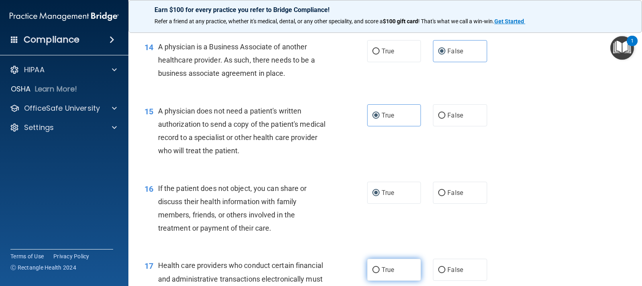
click at [391, 274] on span "True" at bounding box center [388, 270] width 12 height 8
click at [380, 273] on input "True" at bounding box center [375, 270] width 7 height 6
radio input "true"
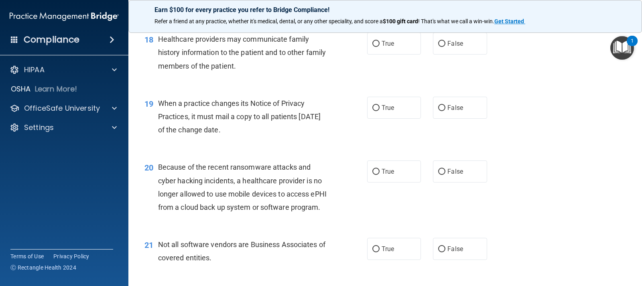
scroll to position [1164, 0]
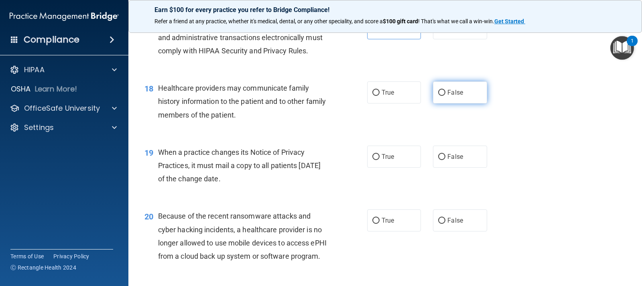
click at [462, 104] on label "False" at bounding box center [460, 92] width 54 height 22
click at [445, 96] on input "False" at bounding box center [441, 93] width 7 height 6
radio input "true"
click at [455, 168] on label "False" at bounding box center [460, 157] width 54 height 22
click at [445, 160] on input "False" at bounding box center [441, 157] width 7 height 6
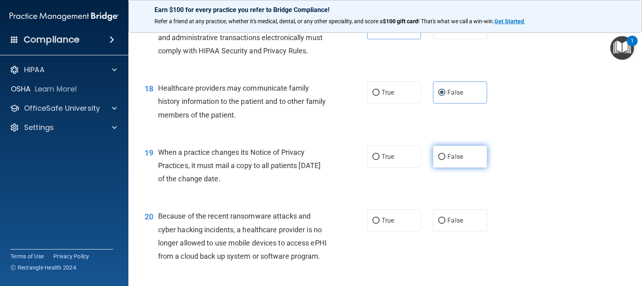
radio input "true"
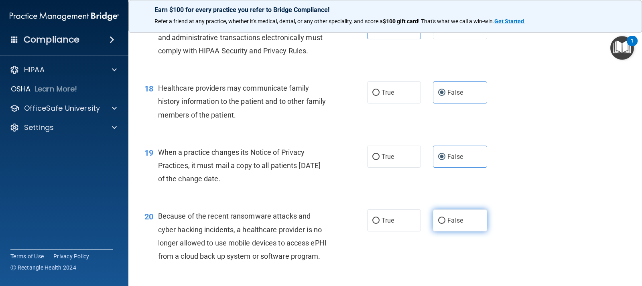
click at [462, 227] on label "False" at bounding box center [460, 220] width 54 height 22
click at [445, 224] on input "False" at bounding box center [441, 221] width 7 height 6
radio input "true"
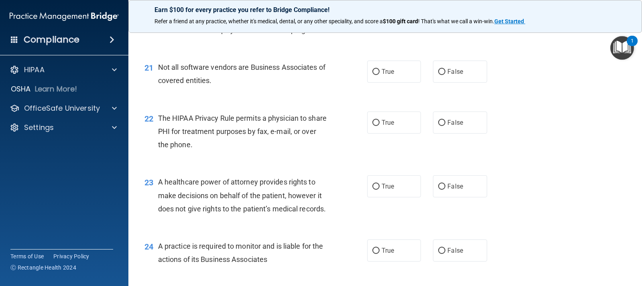
scroll to position [1365, 0]
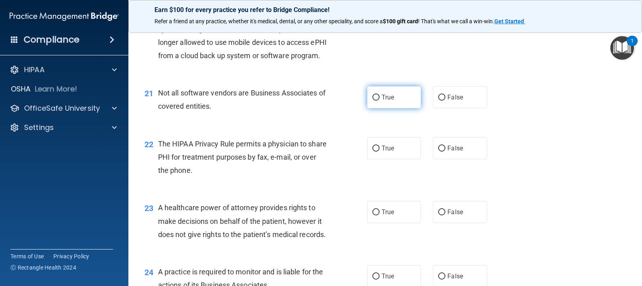
click at [386, 101] on span "True" at bounding box center [388, 97] width 12 height 8
click at [380, 101] on input "True" at bounding box center [375, 98] width 7 height 6
radio input "true"
click at [379, 159] on label "True" at bounding box center [394, 148] width 54 height 22
click at [379, 152] on input "True" at bounding box center [375, 149] width 7 height 6
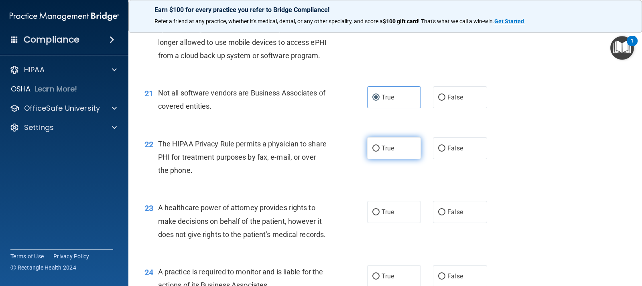
radio input "true"
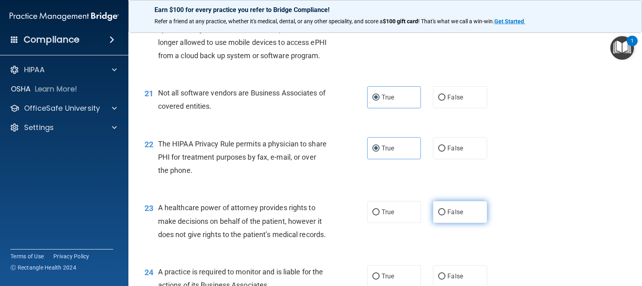
click at [460, 223] on label "False" at bounding box center [460, 212] width 54 height 22
click at [445, 215] on input "False" at bounding box center [441, 212] width 7 height 6
radio input "true"
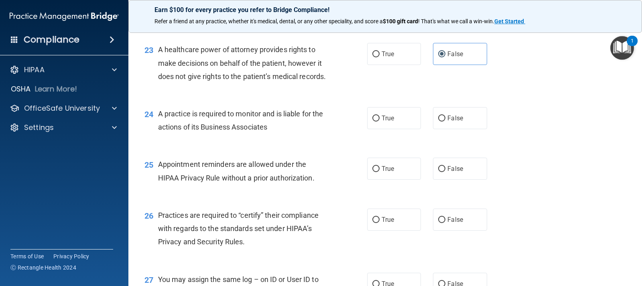
scroll to position [1525, 0]
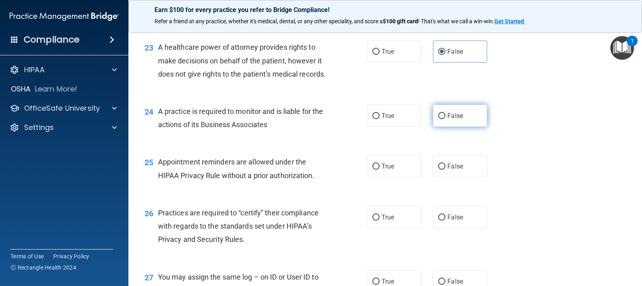
click at [454, 120] on span "False" at bounding box center [455, 116] width 16 height 8
click at [445, 119] on input "False" at bounding box center [441, 116] width 7 height 6
radio input "true"
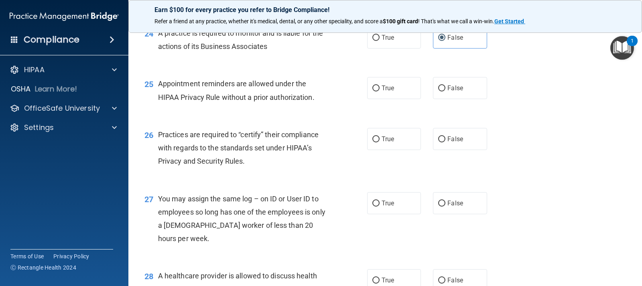
scroll to position [1605, 0]
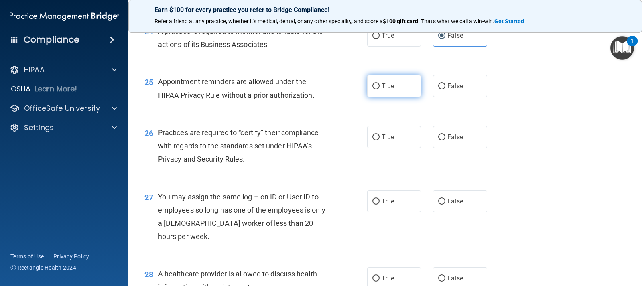
click at [391, 90] on span "True" at bounding box center [388, 86] width 12 height 8
click at [380, 89] on input "True" at bounding box center [375, 86] width 7 height 6
radio input "true"
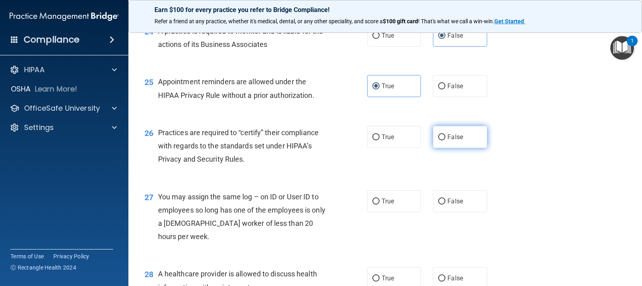
click at [433, 148] on label "False" at bounding box center [460, 137] width 54 height 22
click at [438, 140] on input "False" at bounding box center [441, 137] width 7 height 6
radio input "true"
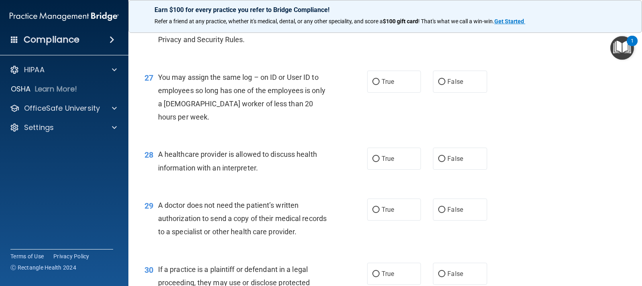
scroll to position [1726, 0]
click at [455, 92] on label "False" at bounding box center [460, 81] width 54 height 22
click at [445, 84] on input "False" at bounding box center [441, 81] width 7 height 6
radio input "true"
click at [390, 162] on span "True" at bounding box center [388, 158] width 12 height 8
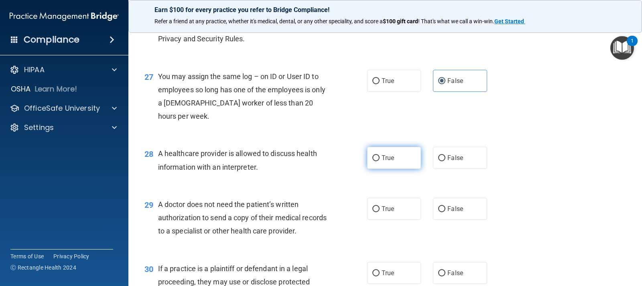
click at [380, 161] on input "True" at bounding box center [375, 158] width 7 height 6
radio input "true"
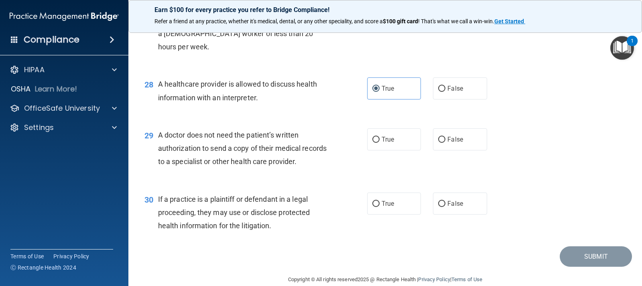
scroll to position [1806, 0]
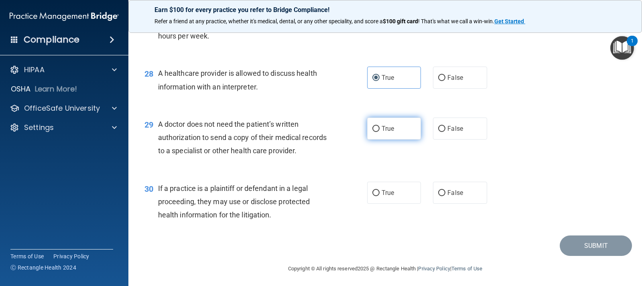
click at [404, 140] on label "True" at bounding box center [394, 129] width 54 height 22
click at [380, 132] on input "True" at bounding box center [375, 129] width 7 height 6
radio input "true"
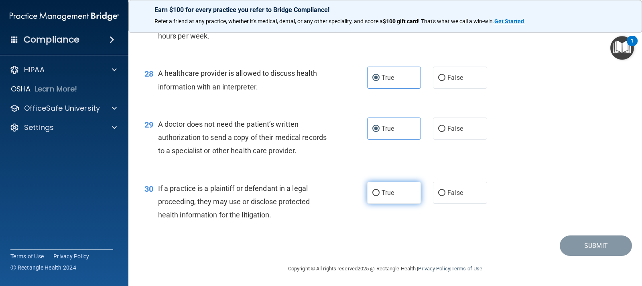
click at [368, 204] on label "True" at bounding box center [394, 193] width 54 height 22
click at [372, 196] on input "True" at bounding box center [375, 193] width 7 height 6
radio input "true"
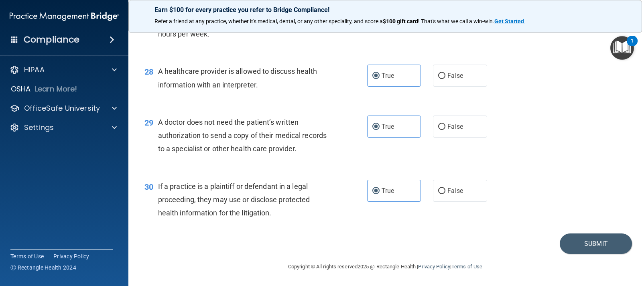
scroll to position [1848, 0]
click at [590, 249] on button "Submit" at bounding box center [596, 243] width 72 height 20
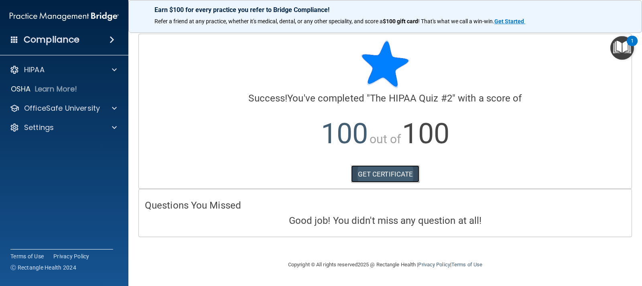
click at [373, 176] on link "GET CERTIFICATE" at bounding box center [385, 174] width 69 height 18
click at [114, 110] on span at bounding box center [114, 109] width 5 height 10
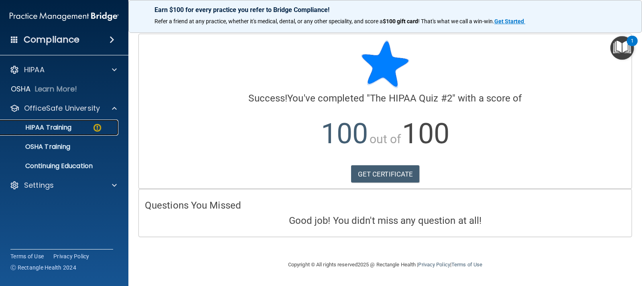
click at [97, 126] on img at bounding box center [97, 128] width 10 height 10
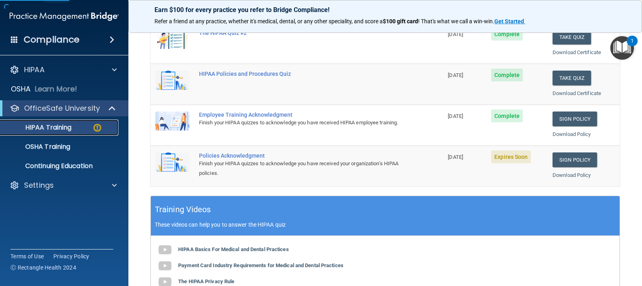
scroll to position [160, 0]
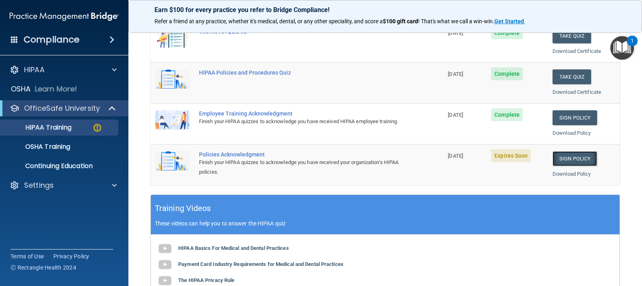
click at [571, 161] on link "Sign Policy" at bounding box center [574, 158] width 45 height 15
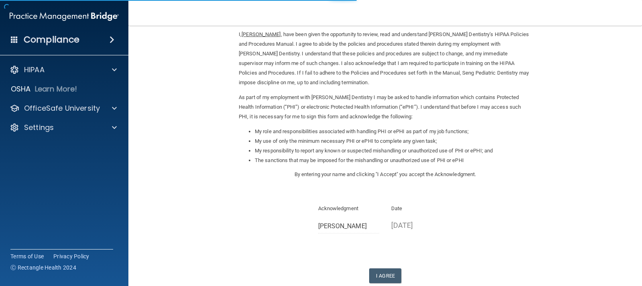
scroll to position [81, 0]
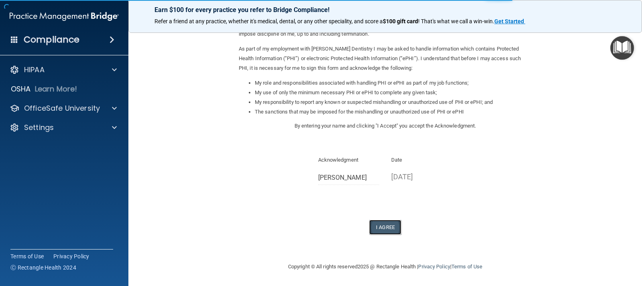
click at [378, 229] on button "I Agree" at bounding box center [385, 227] width 32 height 15
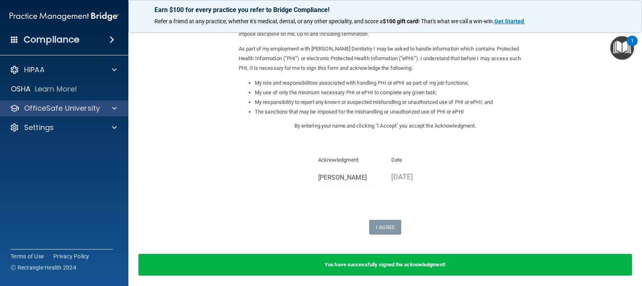
click at [108, 113] on div "OfficeSafe University" at bounding box center [64, 108] width 129 height 16
click at [114, 108] on span at bounding box center [114, 109] width 5 height 10
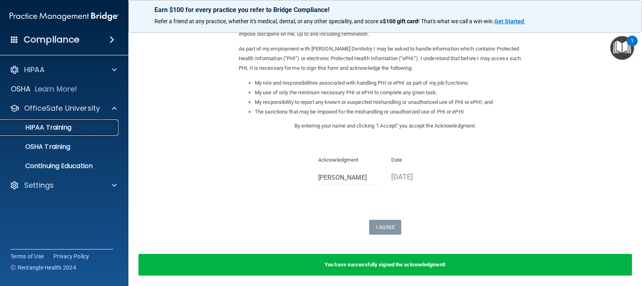
click at [49, 130] on p "HIPAA Training" at bounding box center [38, 128] width 66 height 8
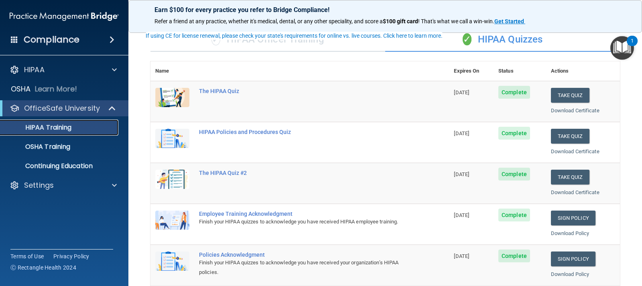
scroll to position [46, 0]
